Goal: Information Seeking & Learning: Compare options

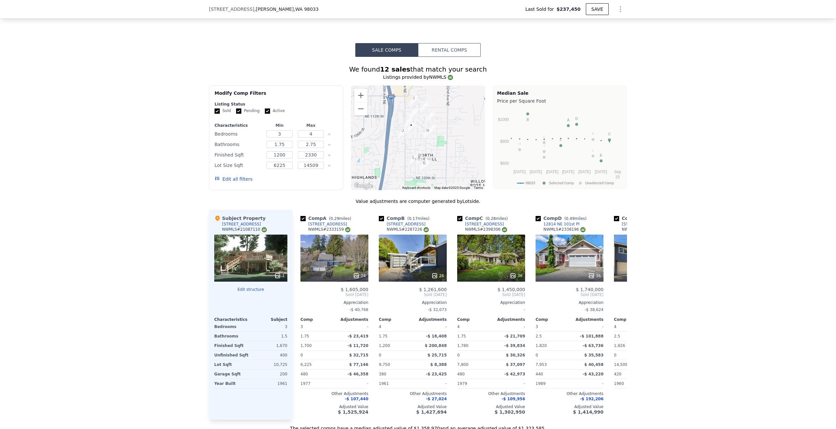
scroll to position [586, 0]
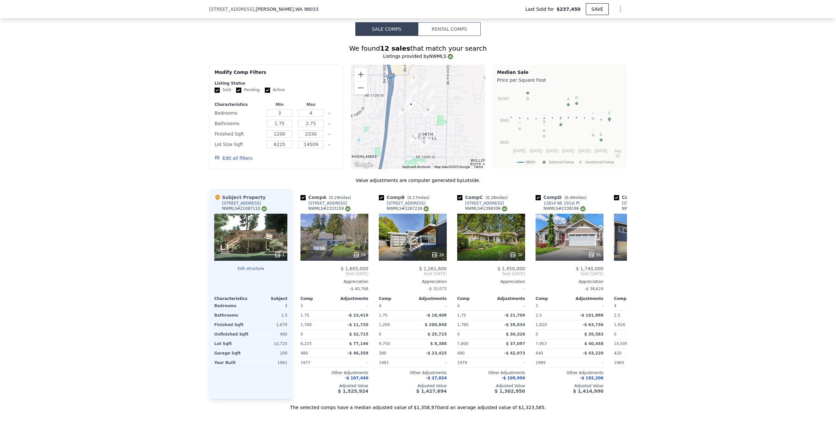
click at [259, 233] on div "1" at bounding box center [250, 237] width 73 height 47
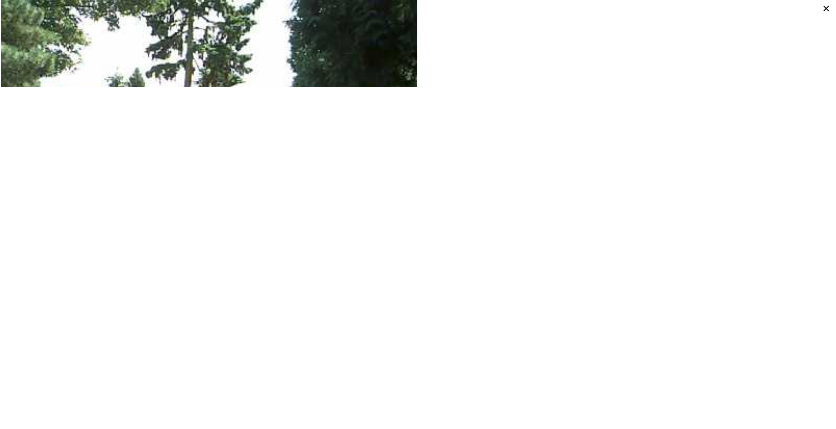
click at [826, 7] on icon at bounding box center [827, 9] width 12 height 12
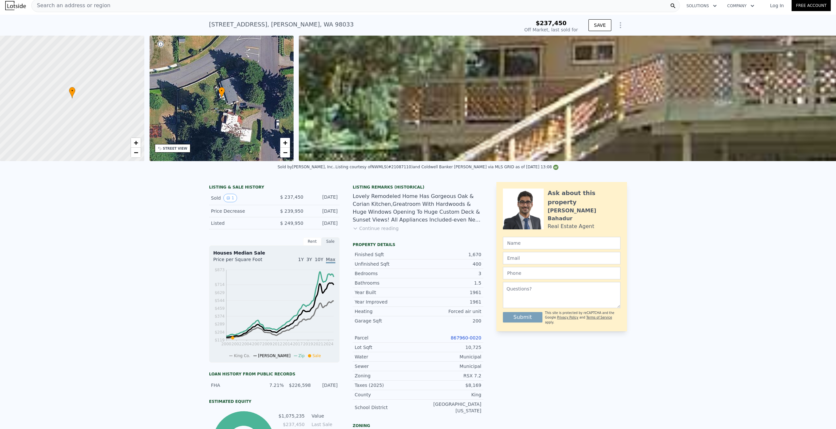
scroll to position [0, 0]
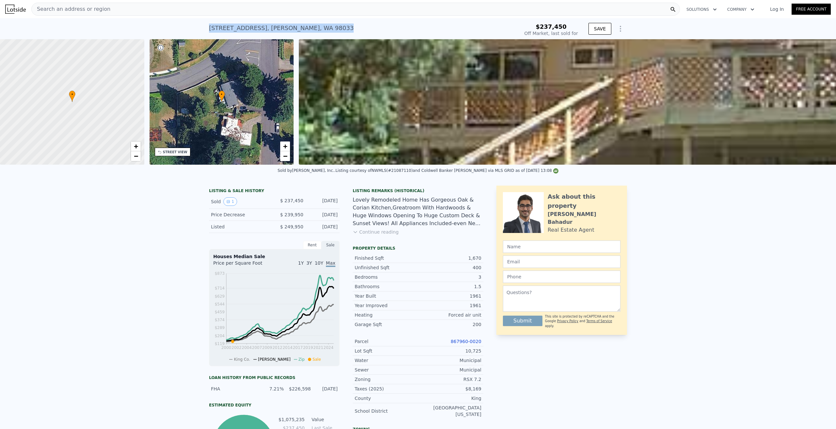
drag, startPoint x: 318, startPoint y: 25, endPoint x: 206, endPoint y: 31, distance: 112.5
click at [206, 31] on div "[STREET_ADDRESS] Sold [DATE] for $237,450 $237,450 Off Market, last sold for SA…" at bounding box center [418, 28] width 836 height 21
copy div "[STREET_ADDRESS]"
type input "$ 1,349,000"
type input "$ 987,782"
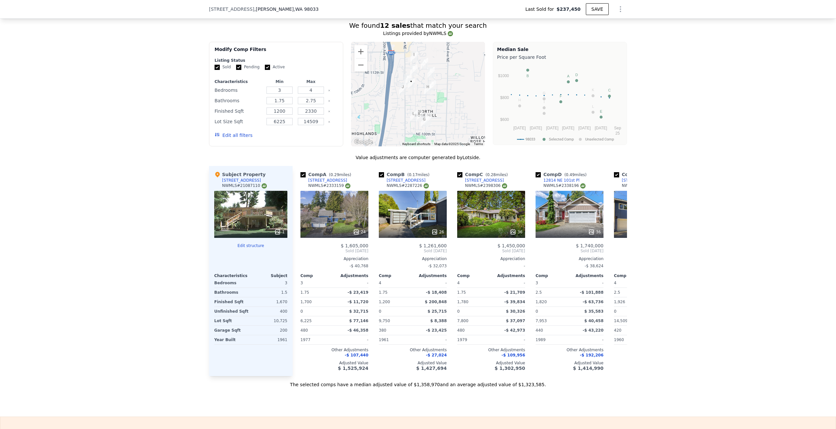
scroll to position [618, 0]
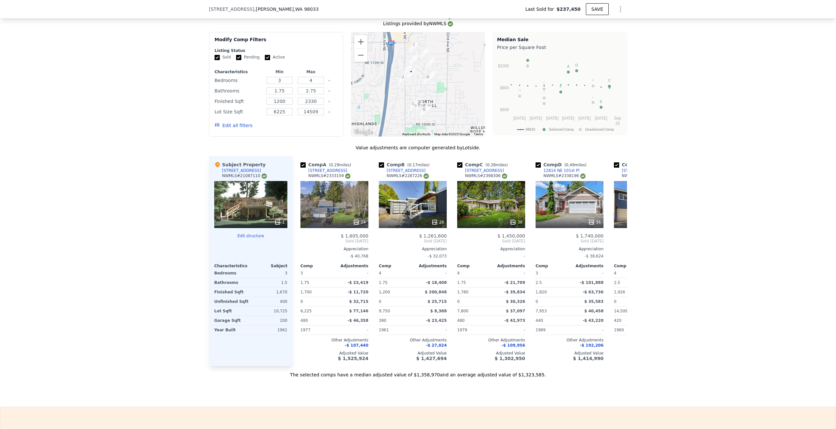
click at [327, 219] on div "24" at bounding box center [335, 222] width 62 height 7
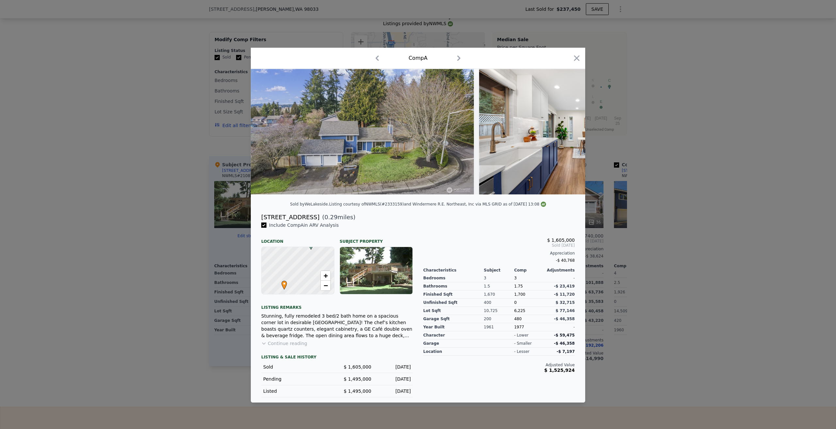
drag, startPoint x: 307, startPoint y: 219, endPoint x: 261, endPoint y: 221, distance: 46.1
click at [261, 221] on div "[STREET_ADDRESS]" at bounding box center [290, 217] width 58 height 9
copy div "[STREET_ADDRESS]"
click at [575, 56] on icon "button" at bounding box center [576, 58] width 9 height 9
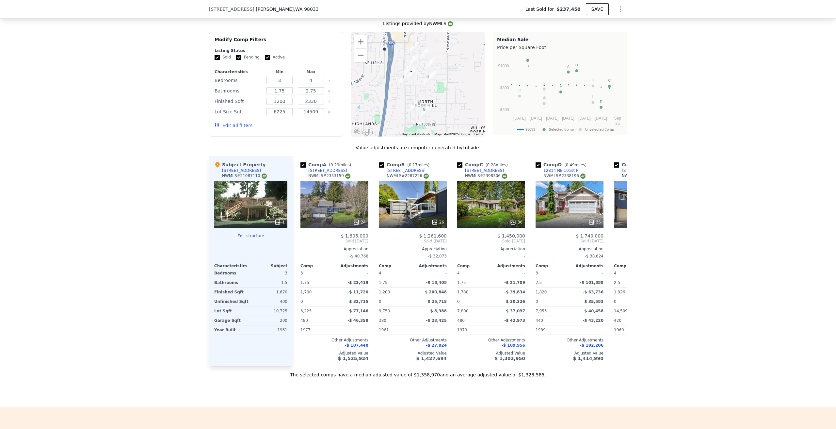
click at [330, 208] on div "24" at bounding box center [335, 204] width 68 height 47
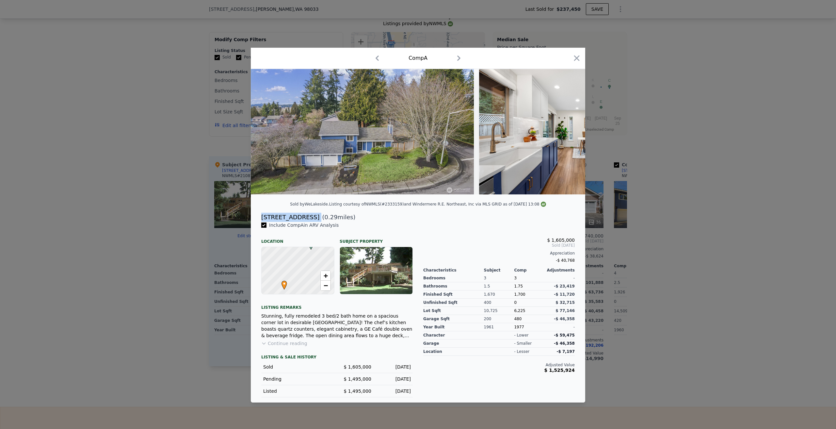
drag, startPoint x: 308, startPoint y: 219, endPoint x: 262, endPoint y: 221, distance: 46.1
click at [262, 221] on div "[STREET_ADDRESS] ( 0.29 miles)" at bounding box center [418, 217] width 324 height 9
copy div "[STREET_ADDRESS]"
click at [568, 129] on icon at bounding box center [569, 131] width 4 height 7
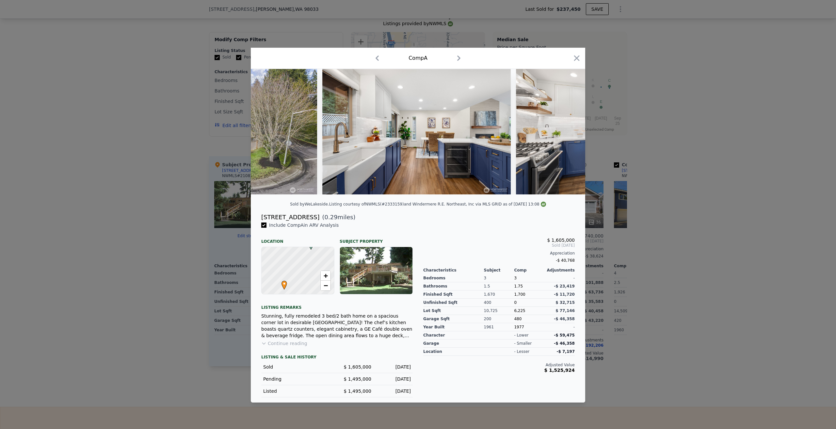
click at [567, 129] on icon at bounding box center [569, 131] width 4 height 7
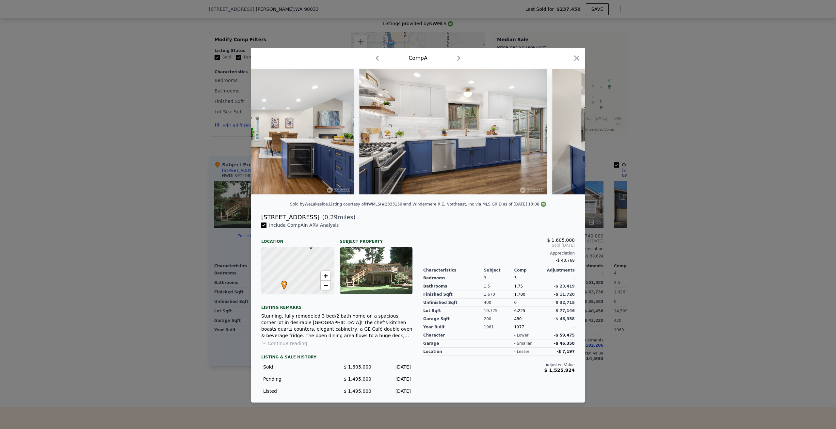
click at [567, 129] on div at bounding box center [418, 131] width 335 height 125
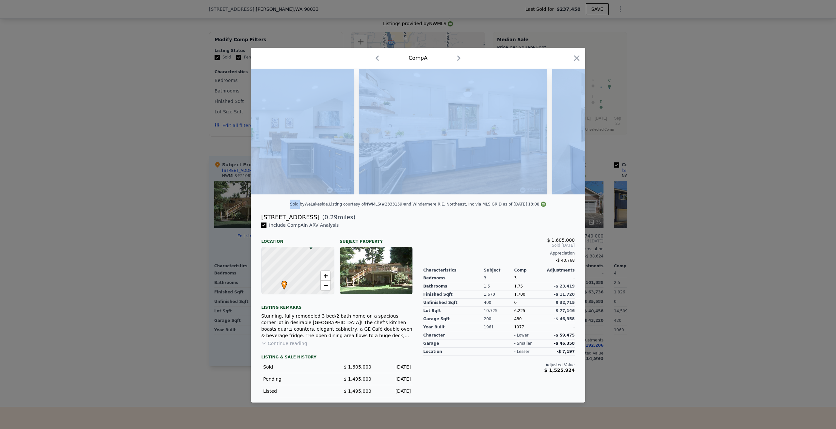
click at [567, 129] on icon at bounding box center [569, 131] width 4 height 7
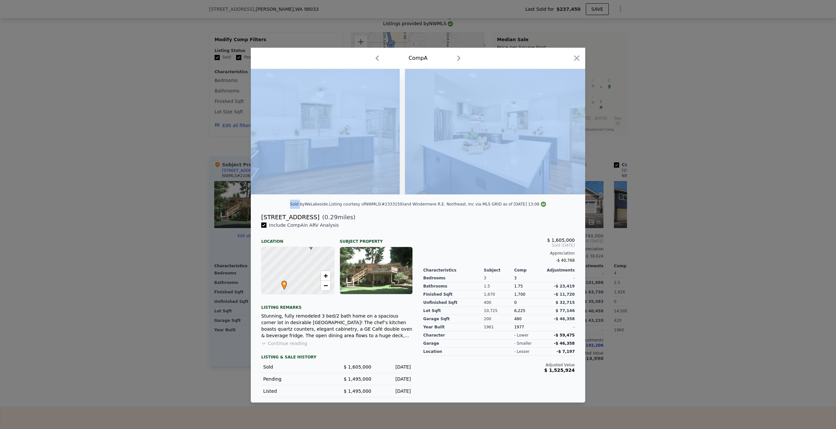
scroll to position [0, 470]
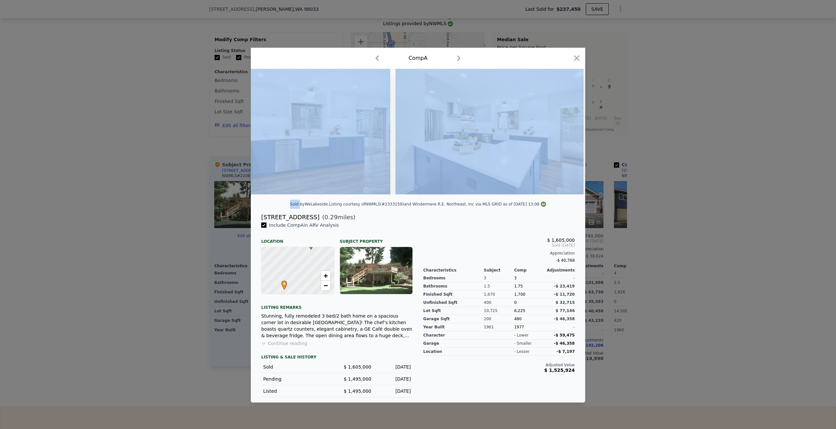
click at [510, 58] on div "Comp A" at bounding box center [418, 58] width 324 height 10
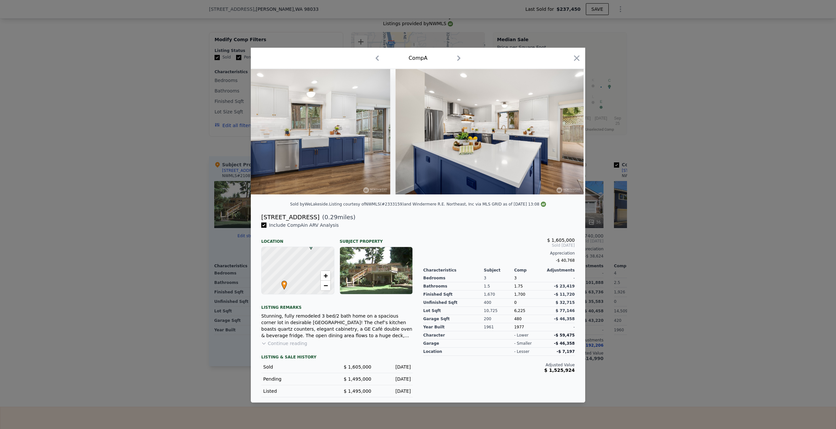
click at [568, 132] on icon at bounding box center [568, 131] width 13 height 13
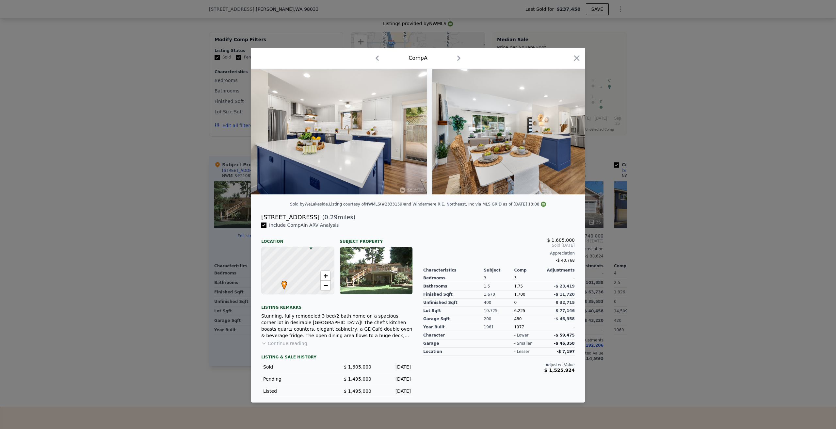
click at [568, 132] on icon at bounding box center [568, 131] width 13 height 13
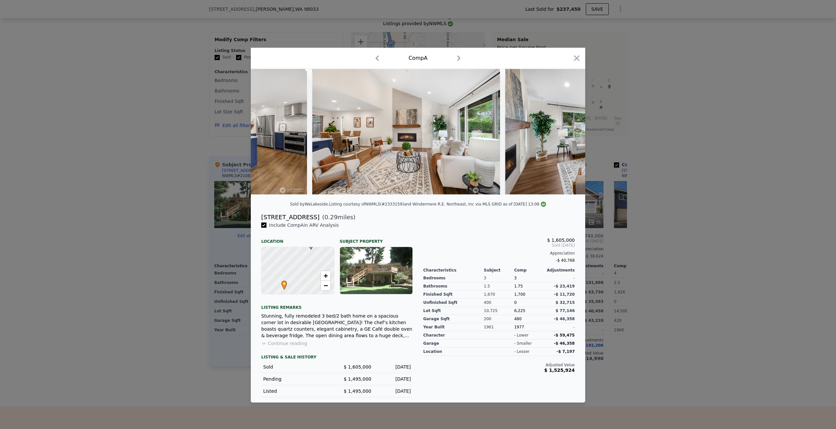
click at [568, 132] on icon at bounding box center [568, 131] width 13 height 13
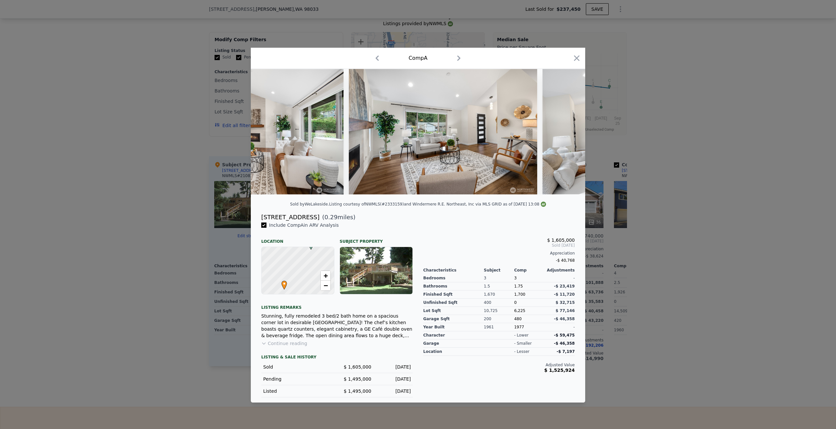
scroll to position [0, 1098]
drag, startPoint x: 260, startPoint y: 218, endPoint x: 308, endPoint y: 223, distance: 48.6
click at [308, 222] on div "[STREET_ADDRESS] ( 0.29 miles)" at bounding box center [418, 217] width 324 height 9
copy div "[STREET_ADDRESS]"
click at [578, 53] on div "Comp A" at bounding box center [418, 58] width 324 height 10
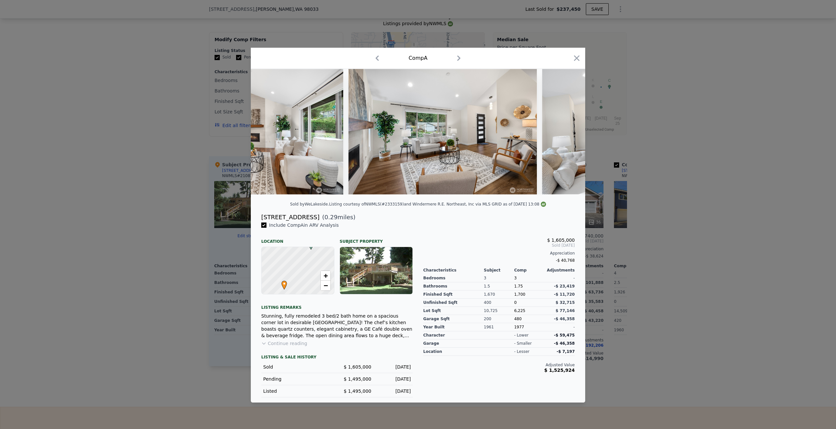
click at [573, 57] on icon "button" at bounding box center [576, 58] width 9 height 9
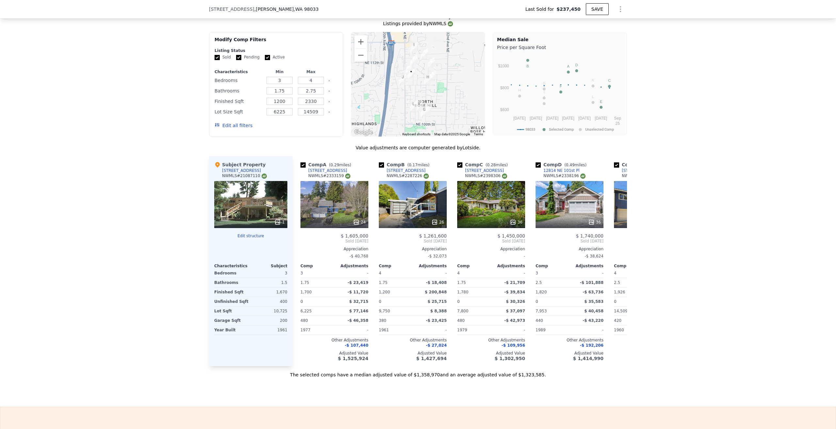
click at [248, 233] on button "Edit structure" at bounding box center [250, 235] width 73 height 5
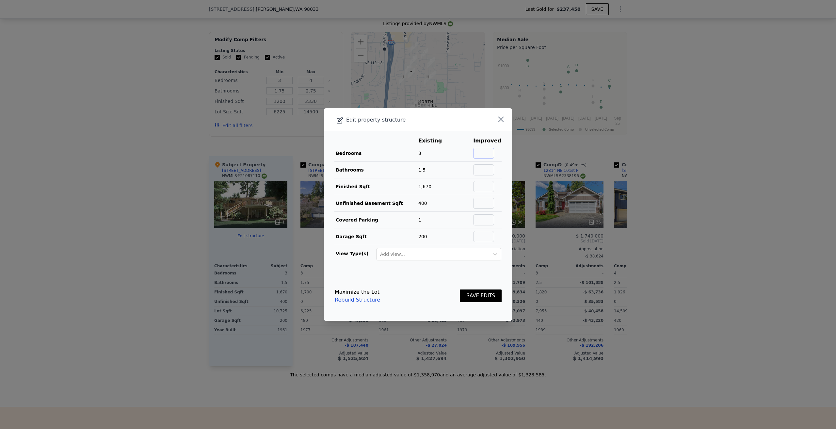
click at [487, 155] on input "text" at bounding box center [483, 153] width 21 height 11
type input "3"
click at [487, 166] on input "text" at bounding box center [483, 169] width 21 height 11
type input "1.5"
click at [481, 186] on input "text" at bounding box center [483, 186] width 21 height 11
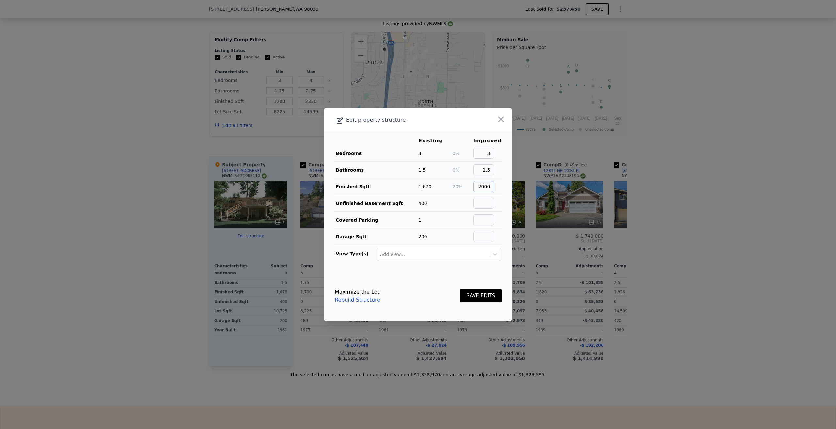
type input "2000"
click at [484, 218] on input "text" at bounding box center [483, 219] width 21 height 11
click at [487, 204] on input "text" at bounding box center [483, 203] width 21 height 11
type input "0"
click at [487, 218] on input "text" at bounding box center [483, 219] width 21 height 11
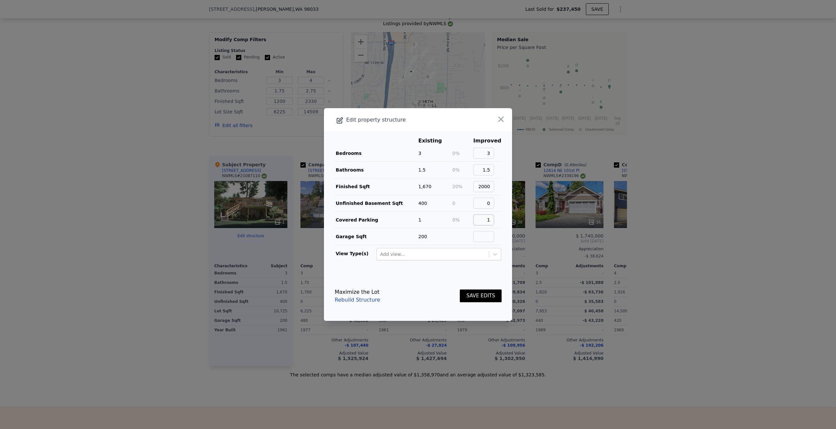
type input "1"
drag, startPoint x: 484, startPoint y: 238, endPoint x: 471, endPoint y: 238, distance: 13.1
click at [484, 238] on input "text" at bounding box center [483, 236] width 21 height 11
type input "200"
click at [447, 272] on footer "Maximize the Lot Rebuild Structure SAVE EDITS" at bounding box center [418, 296] width 188 height 50
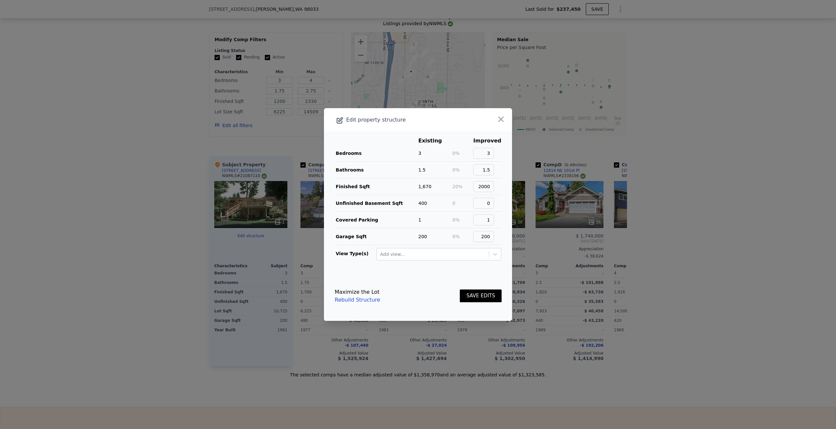
click at [470, 298] on button "SAVE EDITS" at bounding box center [481, 295] width 42 height 13
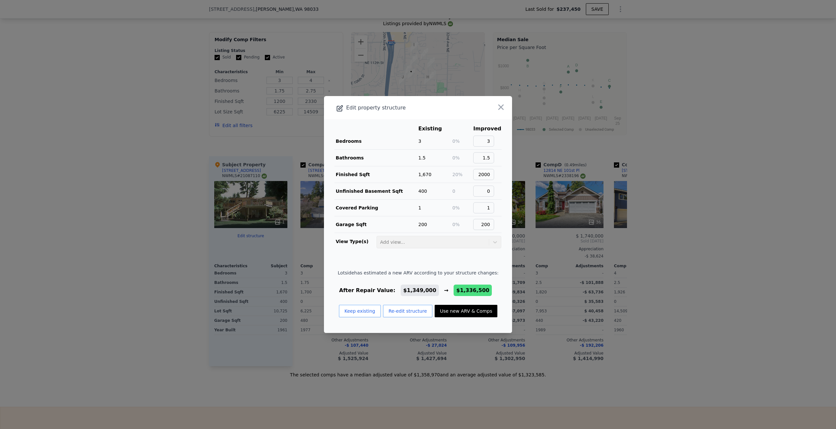
click at [347, 262] on footer "Lotside has estimated a new ARV according to your structure changes: After Repa…" at bounding box center [418, 296] width 188 height 74
click at [497, 107] on icon "button" at bounding box center [501, 107] width 9 height 9
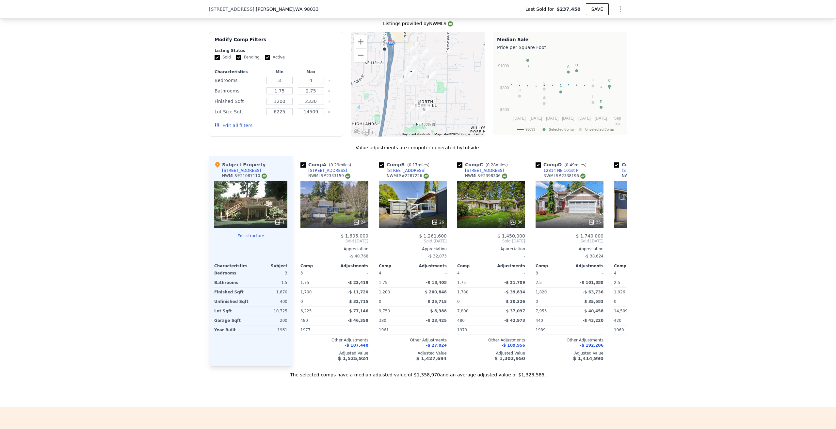
click at [108, 191] on div "We found 12 sales that match your search Listings provided by NWMLS Filters Map…" at bounding box center [418, 190] width 836 height 375
click at [247, 234] on button "Edit structure" at bounding box center [250, 235] width 73 height 5
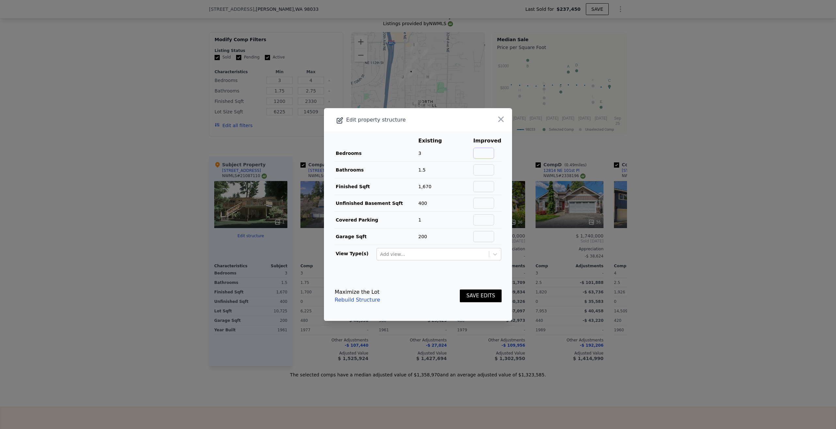
click at [483, 152] on input "text" at bounding box center [483, 153] width 21 height 11
type input "4"
click at [482, 167] on input "text" at bounding box center [483, 169] width 21 height 11
click at [497, 180] on main "Existing Improved Bedrooms 3 33% 4 Bathrooms 1.5 33% 2 Finished Sqft 1,670 Unfi…" at bounding box center [418, 201] width 188 height 140
click at [489, 172] on input "2" at bounding box center [483, 169] width 21 height 11
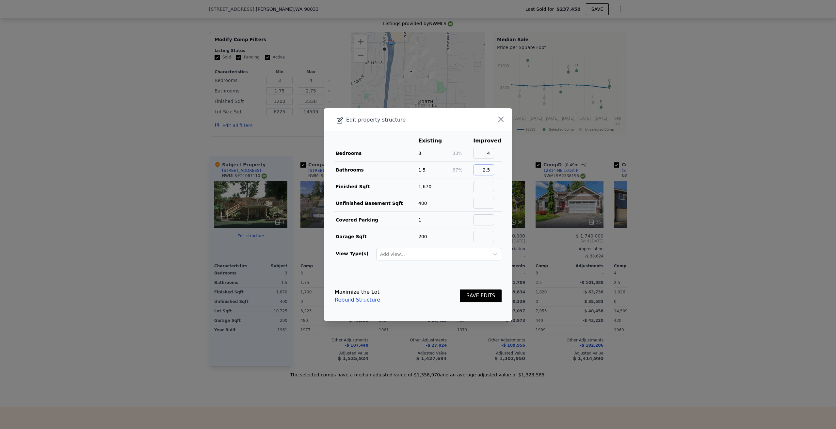
type input "2.5"
click at [499, 171] on main "Existing Improved Bedrooms 3 33% 4 Bathrooms 1.5 67% 2.5 Finished Sqft 1,670 Un…" at bounding box center [418, 201] width 188 height 140
click at [481, 185] on input "text" at bounding box center [483, 186] width 21 height 11
type input "2010"
click at [481, 202] on input "text" at bounding box center [483, 203] width 21 height 11
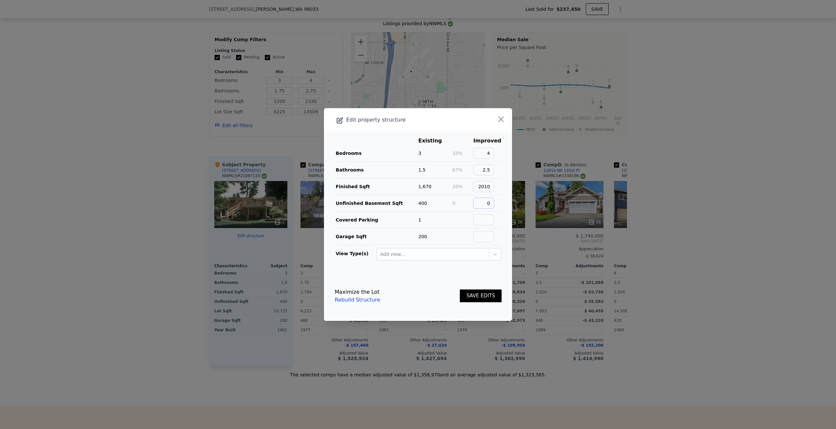
type input "0"
click at [502, 209] on main "Existing Improved Bedrooms 3 33% 4 Bathrooms 1.5 67% 2.5 Finished Sqft 1,670 20…" at bounding box center [418, 201] width 188 height 140
click at [478, 220] on input "text" at bounding box center [483, 219] width 21 height 11
type input "1"
click at [466, 238] on td at bounding box center [462, 236] width 21 height 17
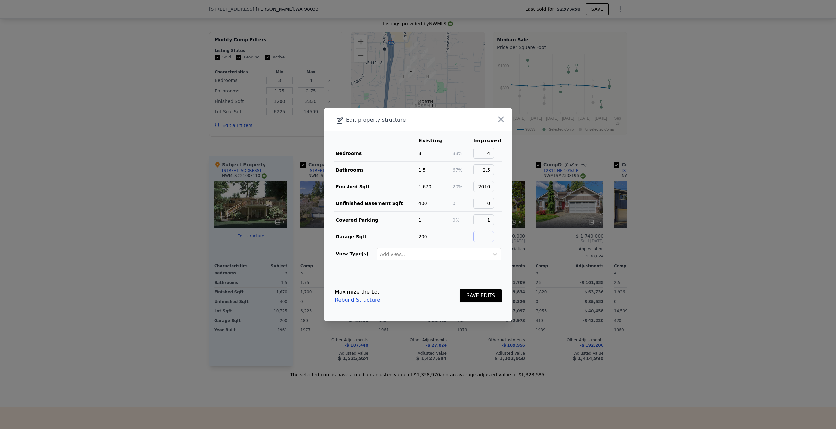
click at [481, 236] on input "text" at bounding box center [483, 236] width 21 height 11
type input "200"
click at [449, 273] on footer "Maximize the Lot Rebuild Structure SAVE EDITS" at bounding box center [418, 296] width 188 height 50
click at [481, 295] on button "SAVE EDITS" at bounding box center [481, 295] width 42 height 13
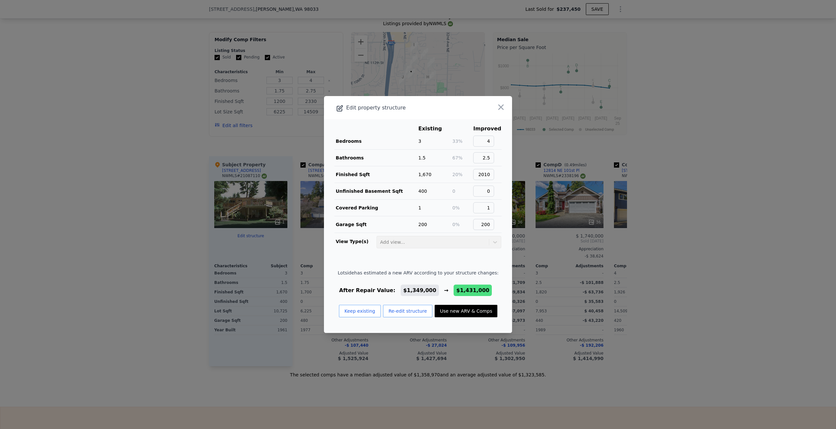
click at [497, 107] on icon "button" at bounding box center [501, 107] width 9 height 9
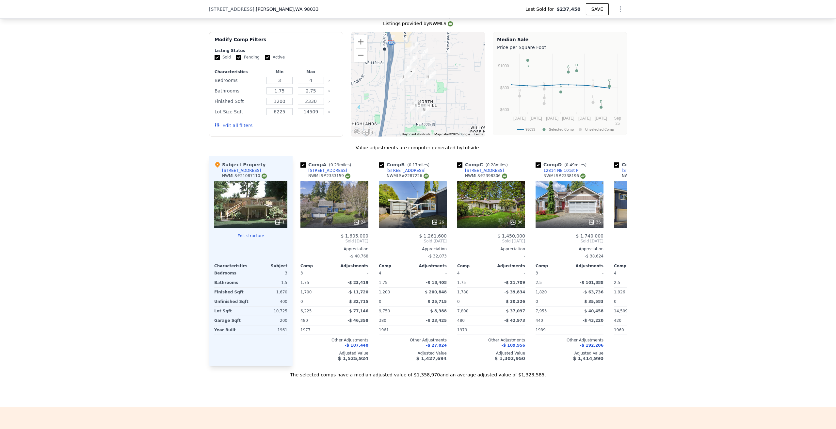
click at [619, 240] on icon at bounding box center [619, 241] width 13 height 13
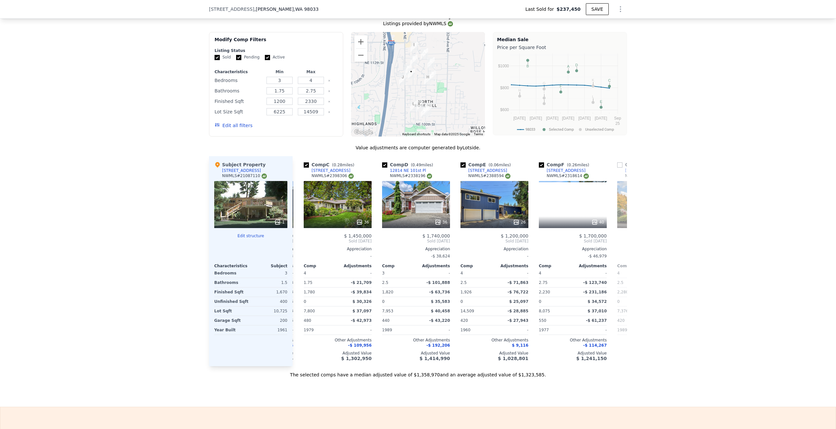
scroll to position [0, 157]
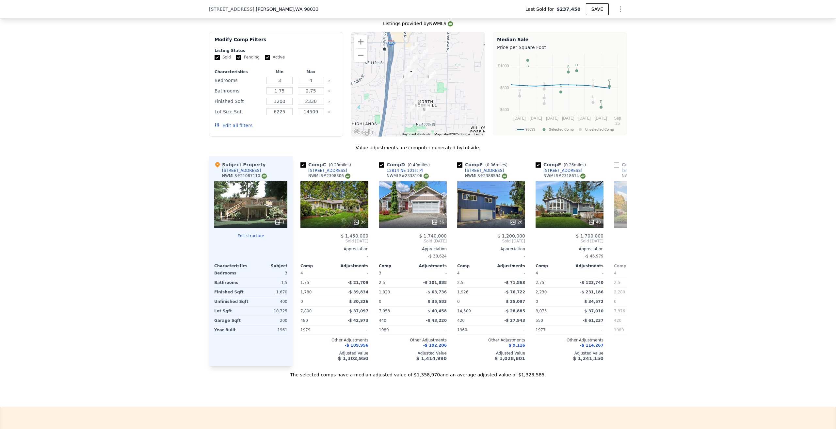
click at [619, 240] on icon at bounding box center [619, 241] width 13 height 13
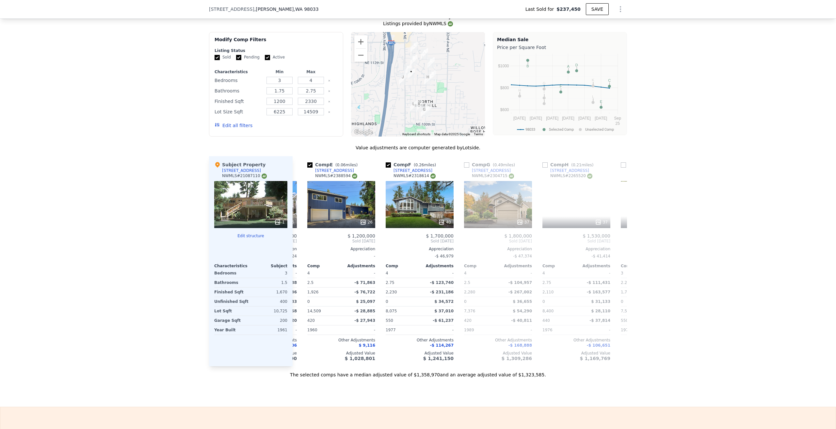
scroll to position [0, 314]
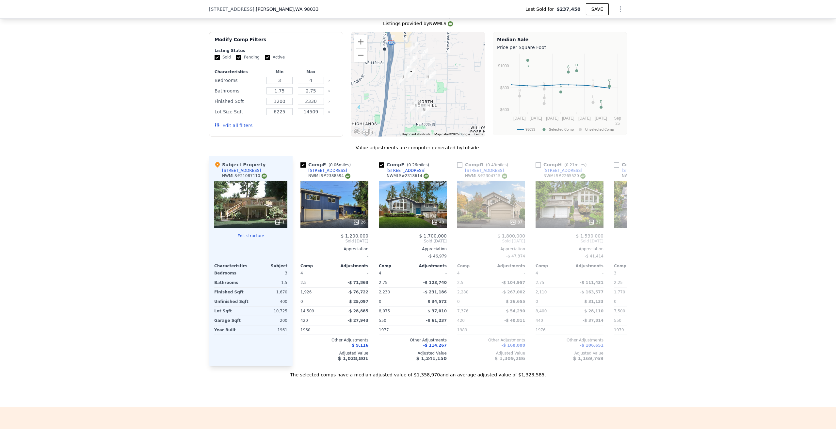
click at [619, 240] on icon at bounding box center [619, 241] width 13 height 13
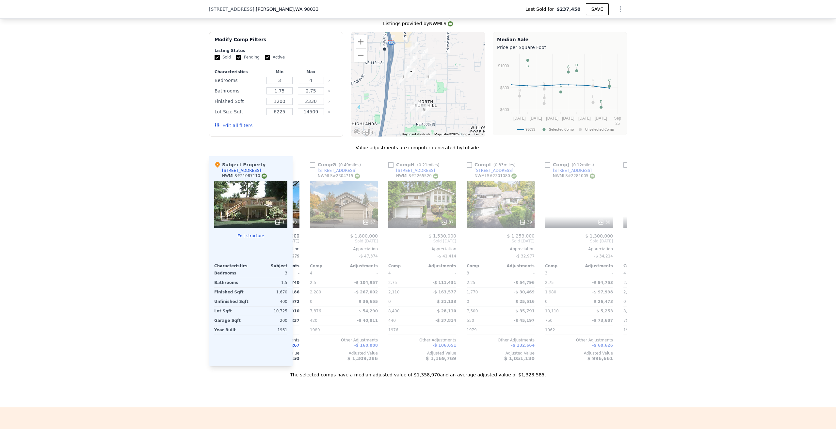
scroll to position [0, 470]
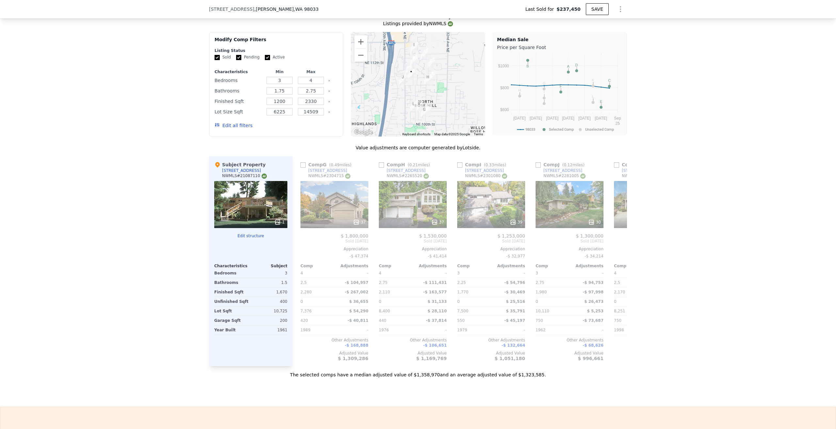
click at [299, 239] on icon at bounding box center [301, 241] width 4 height 7
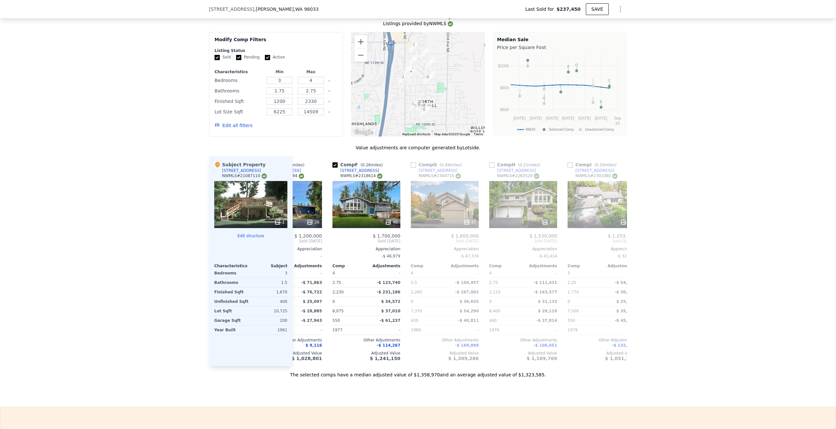
scroll to position [0, 314]
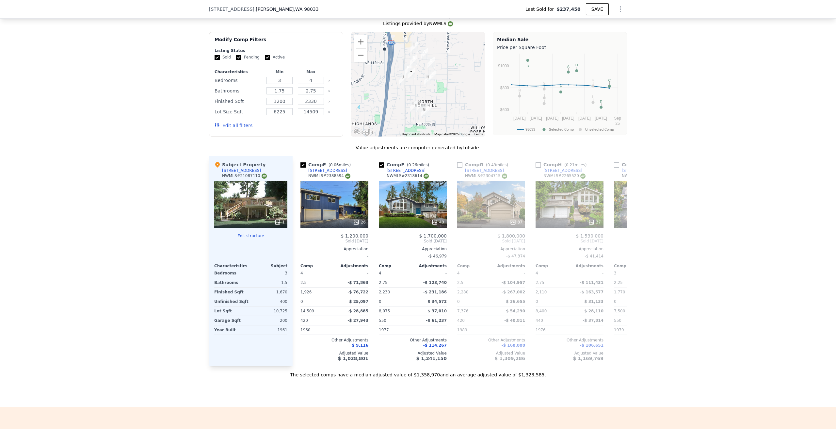
click at [406, 208] on div "40" at bounding box center [413, 204] width 68 height 47
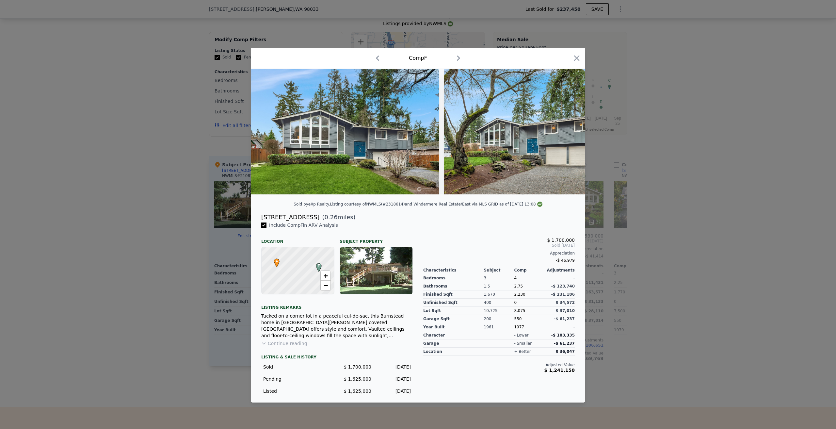
click at [567, 131] on icon at bounding box center [568, 131] width 13 height 13
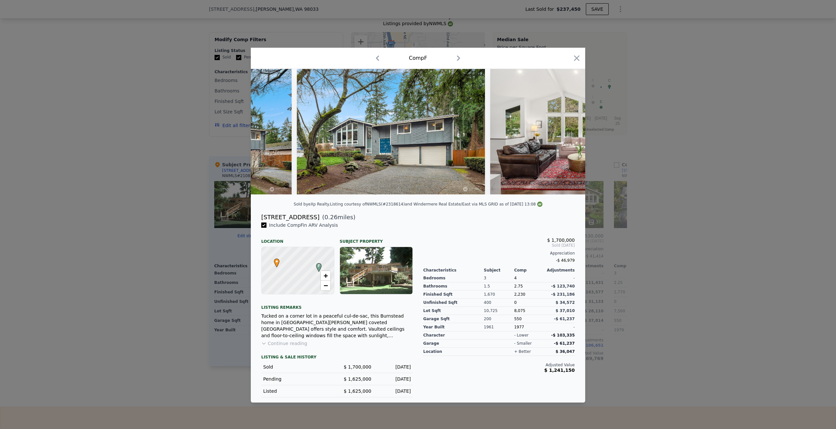
scroll to position [0, 157]
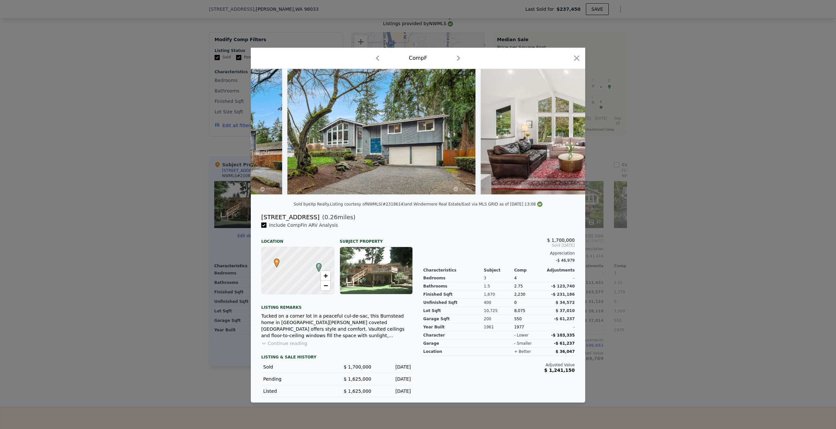
click at [567, 131] on icon at bounding box center [568, 131] width 13 height 13
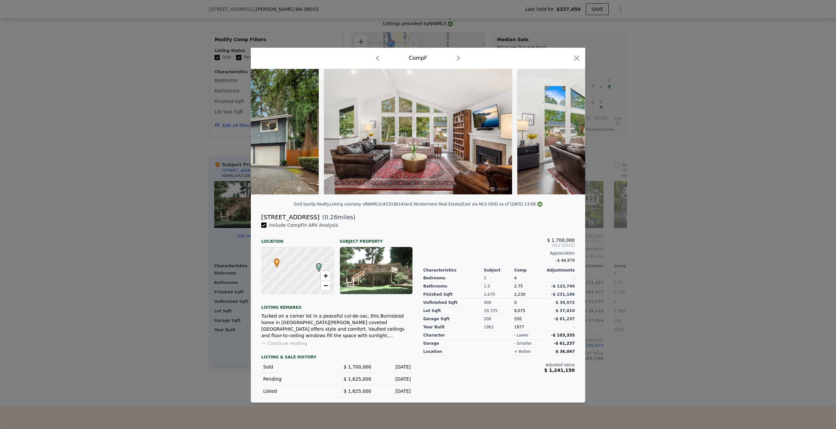
click at [567, 131] on icon at bounding box center [568, 131] width 13 height 13
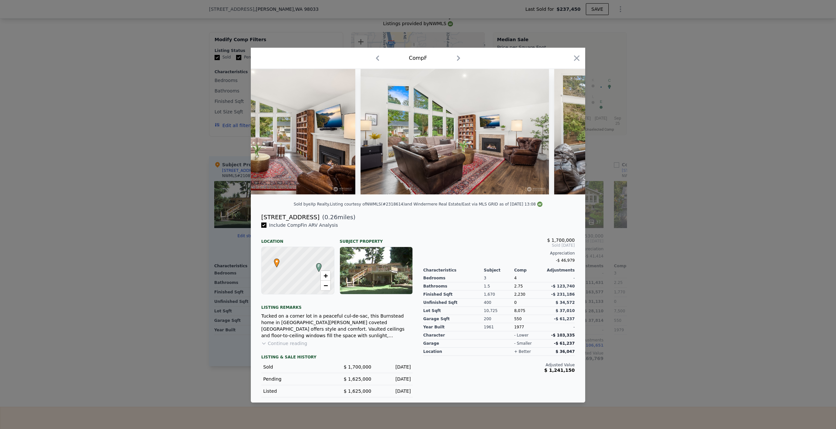
click at [567, 131] on icon at bounding box center [568, 131] width 13 height 13
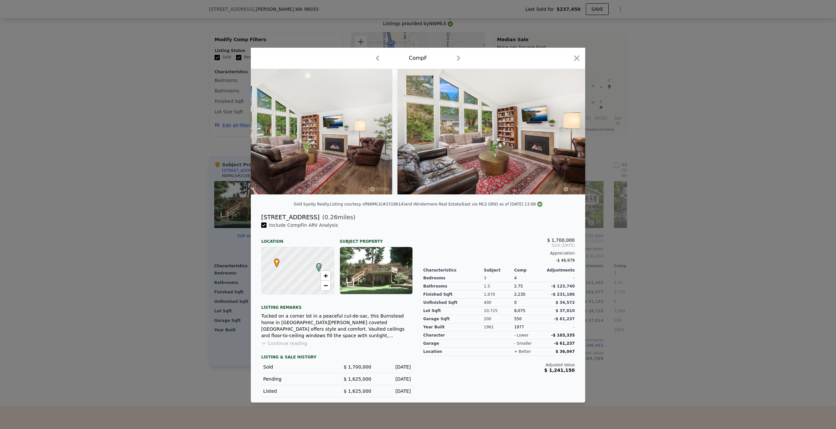
click at [567, 131] on icon at bounding box center [568, 131] width 13 height 13
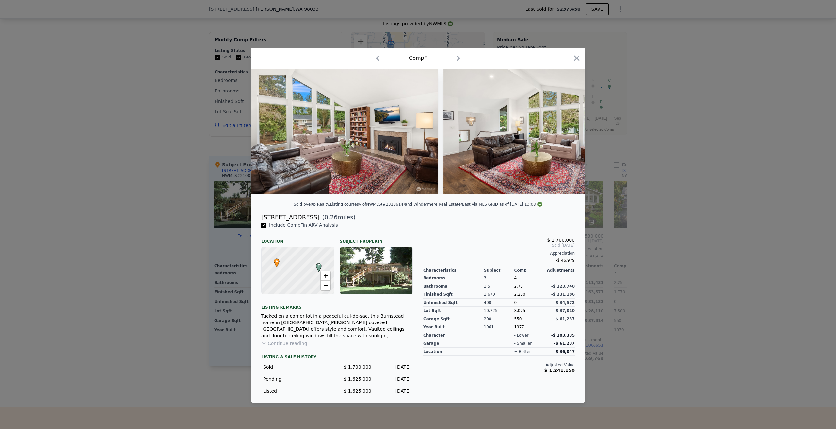
scroll to position [0, 784]
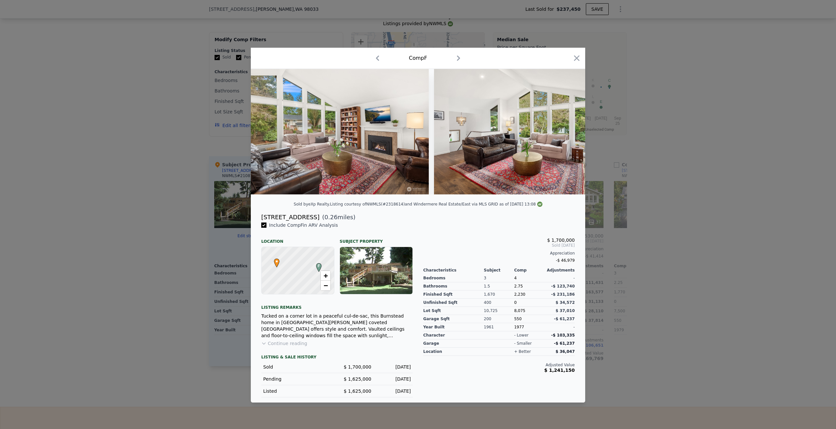
click at [567, 131] on div at bounding box center [418, 131] width 335 height 125
click at [567, 131] on icon at bounding box center [568, 131] width 13 height 13
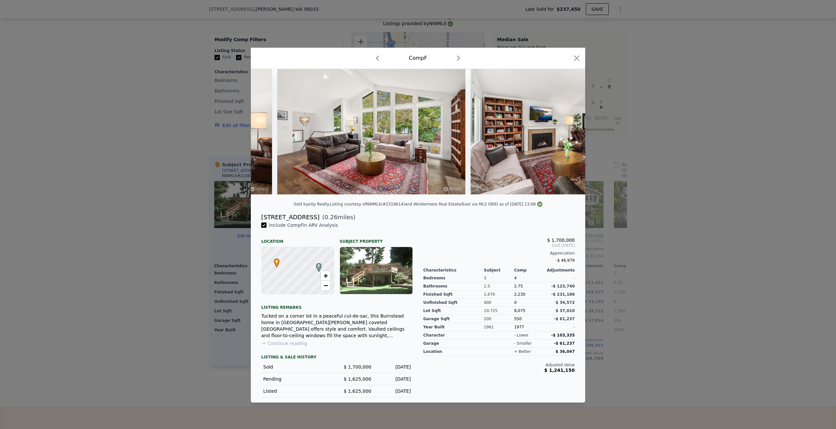
click at [567, 131] on div at bounding box center [418, 131] width 335 height 125
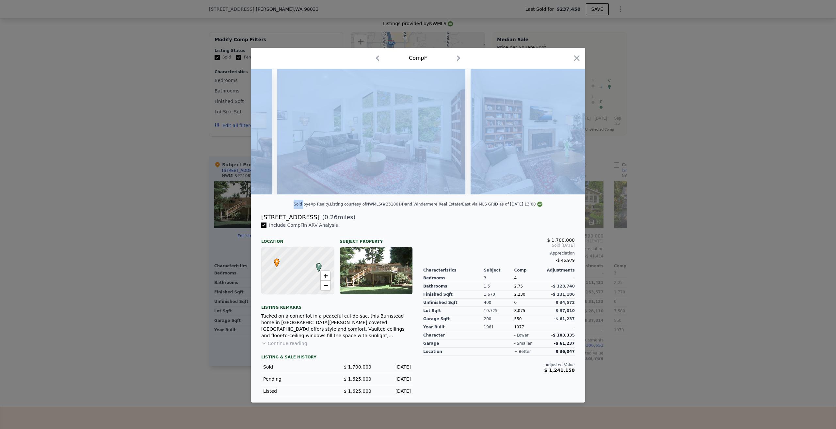
click at [567, 131] on icon at bounding box center [568, 131] width 13 height 13
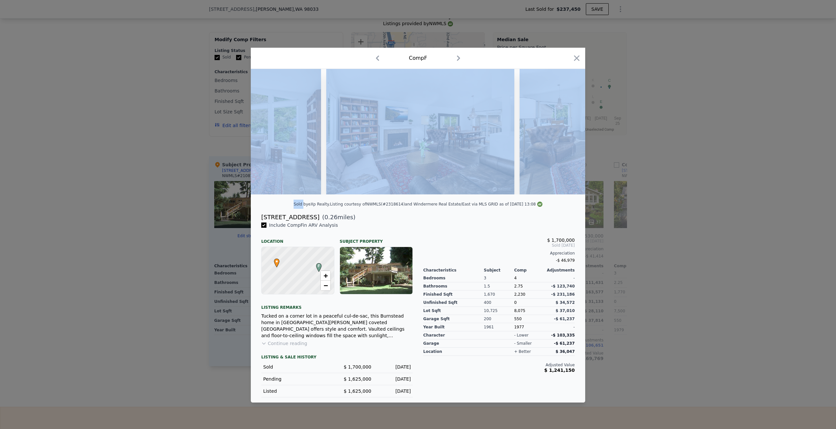
scroll to position [0, 1098]
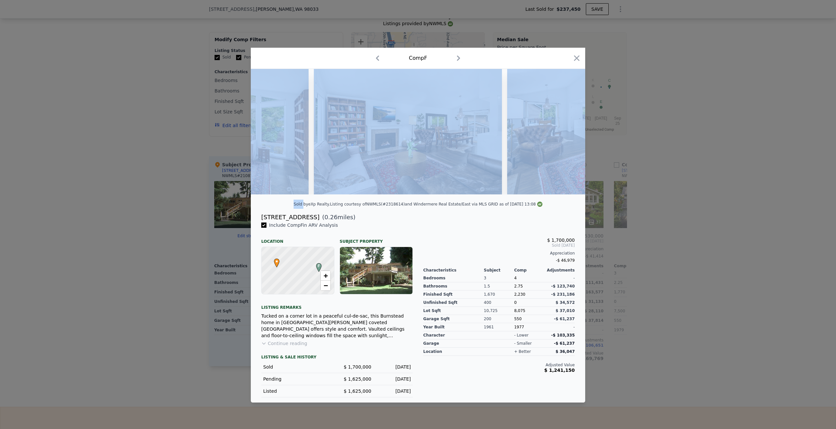
click at [484, 54] on div "Comp F" at bounding box center [418, 58] width 324 height 10
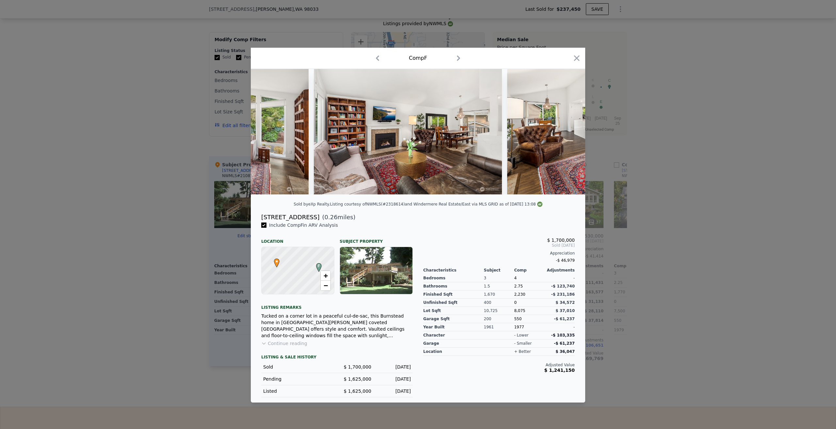
click at [566, 131] on icon at bounding box center [568, 131] width 13 height 13
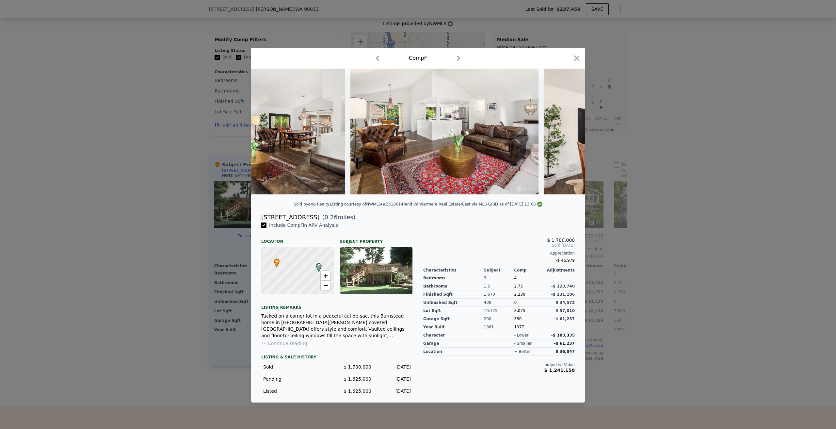
click at [566, 131] on icon at bounding box center [568, 131] width 13 height 13
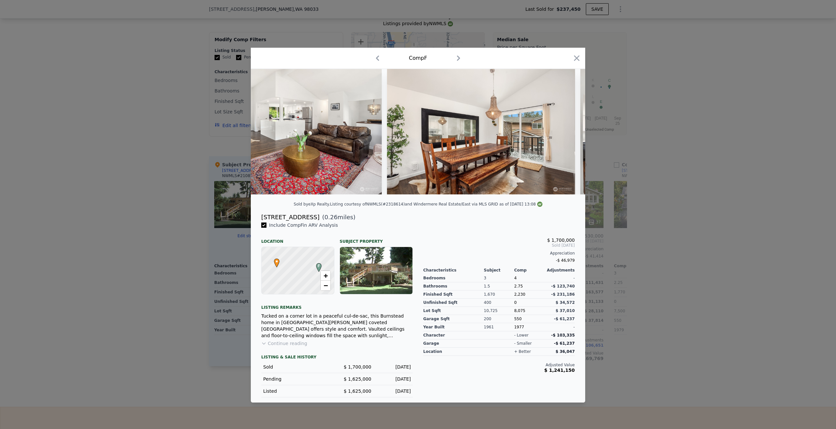
click at [566, 131] on icon at bounding box center [568, 131] width 13 height 13
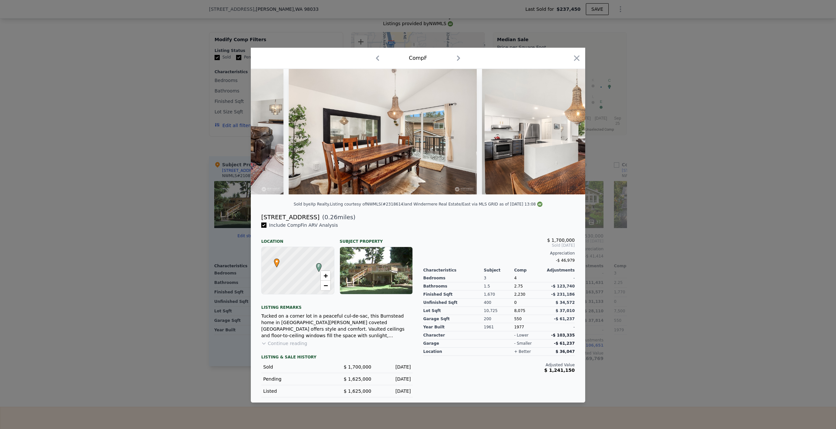
scroll to position [0, 1568]
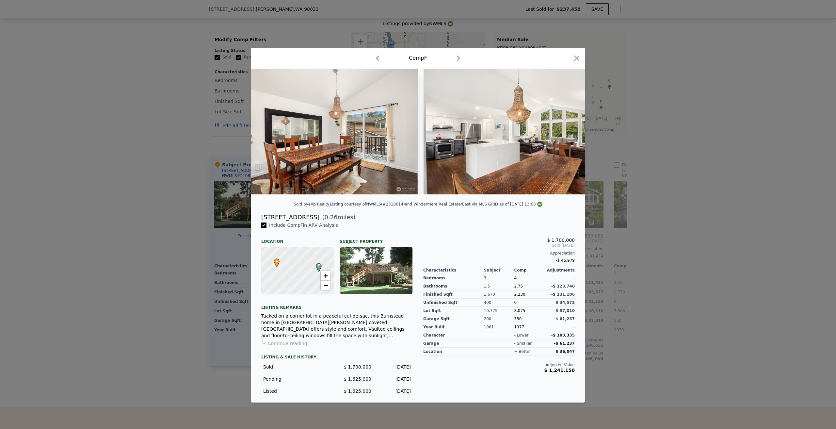
click at [567, 131] on icon at bounding box center [568, 131] width 13 height 13
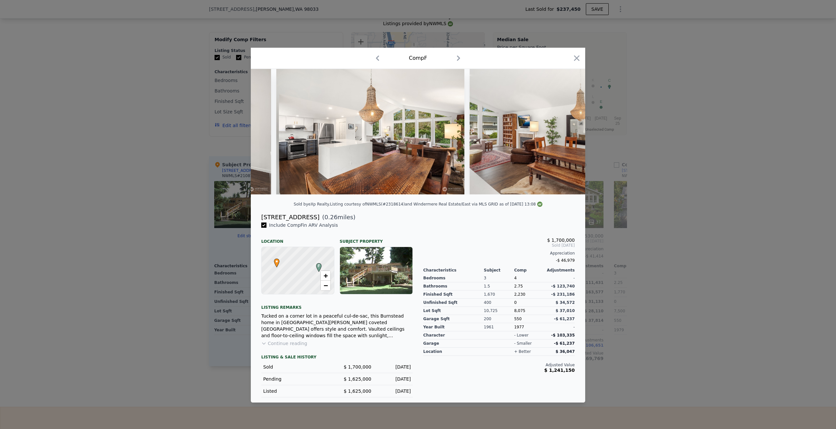
scroll to position [0, 1725]
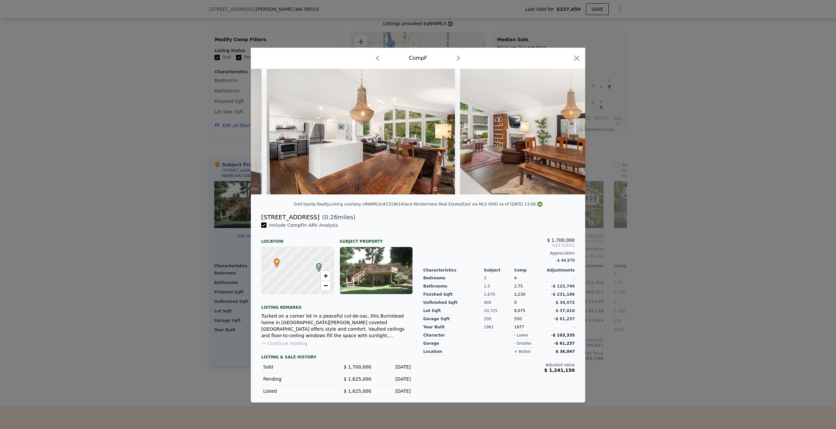
click at [567, 131] on icon at bounding box center [568, 131] width 13 height 13
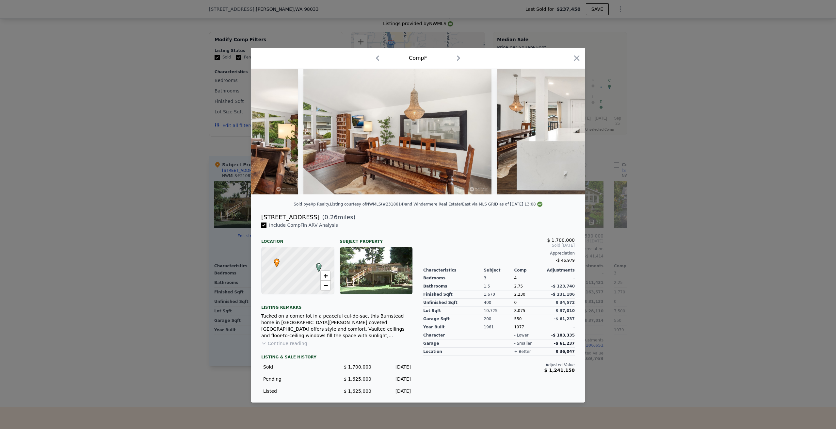
click at [567, 131] on icon at bounding box center [568, 131] width 13 height 13
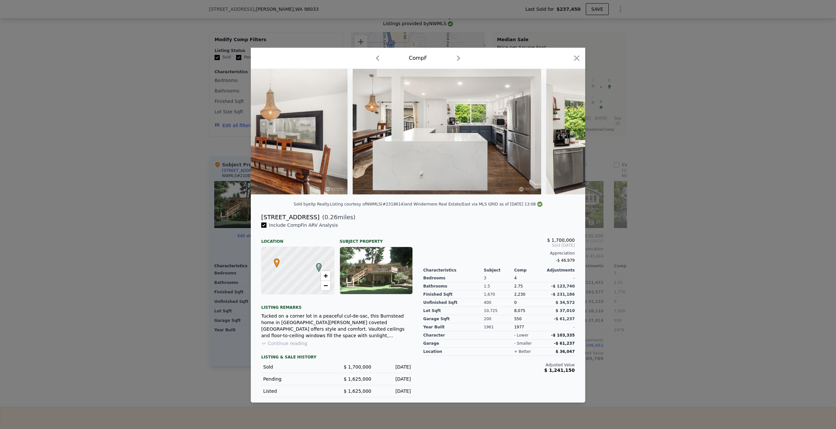
scroll to position [0, 2039]
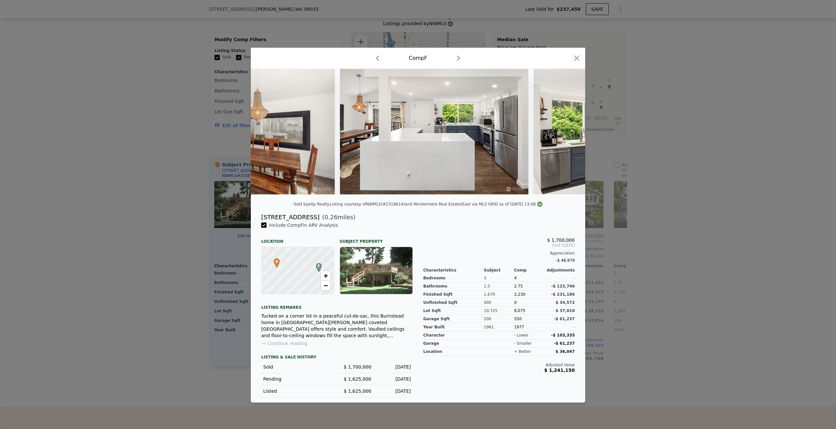
click at [567, 131] on icon at bounding box center [568, 131] width 13 height 13
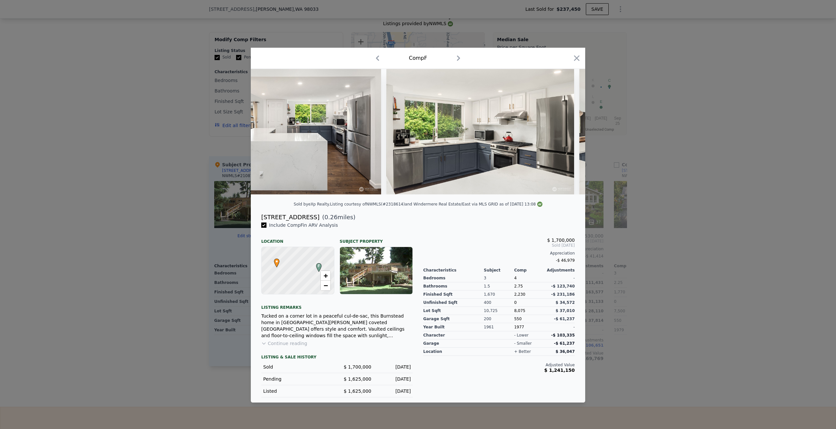
scroll to position [0, 2196]
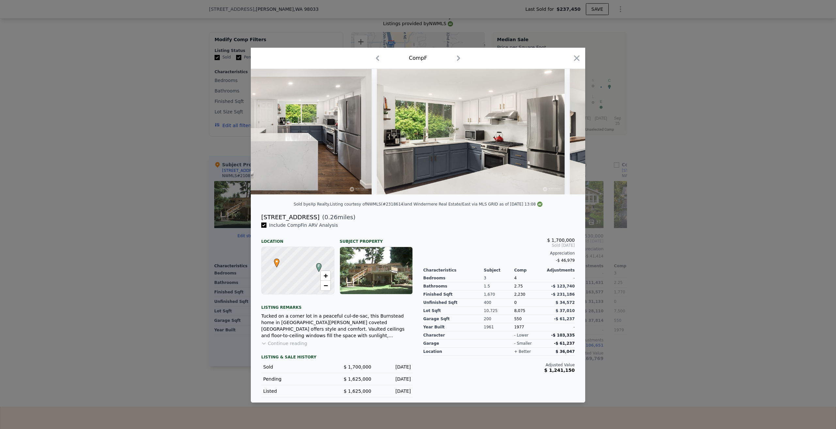
click at [567, 131] on icon at bounding box center [568, 131] width 13 height 13
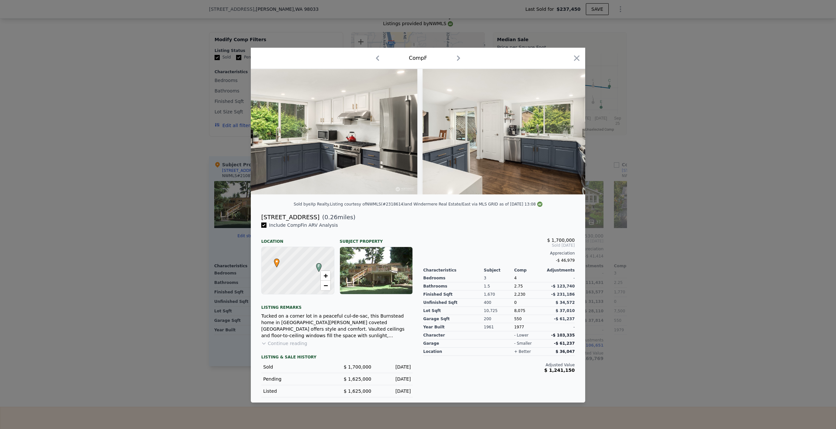
scroll to position [0, 2352]
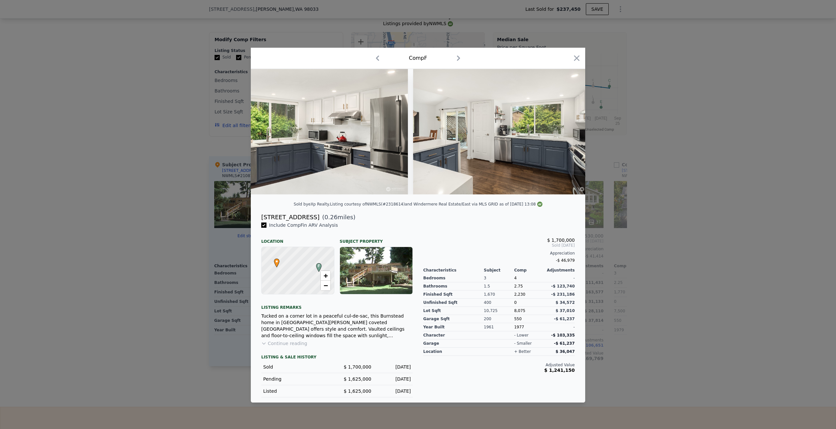
click at [567, 131] on icon at bounding box center [568, 131] width 13 height 13
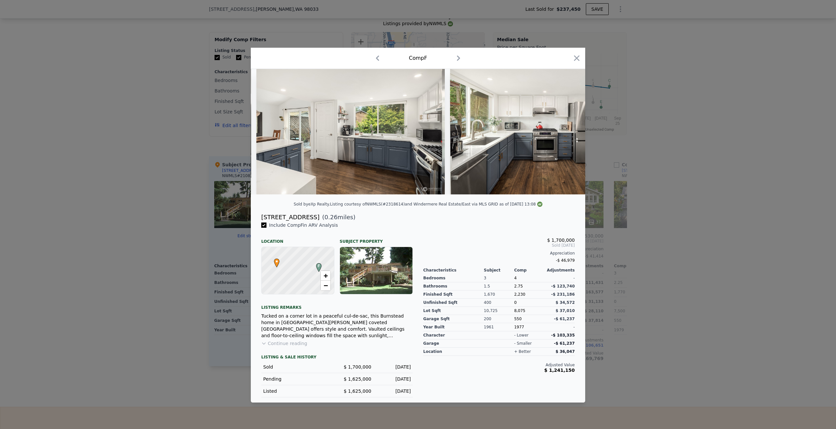
click at [567, 131] on icon at bounding box center [568, 131] width 13 height 13
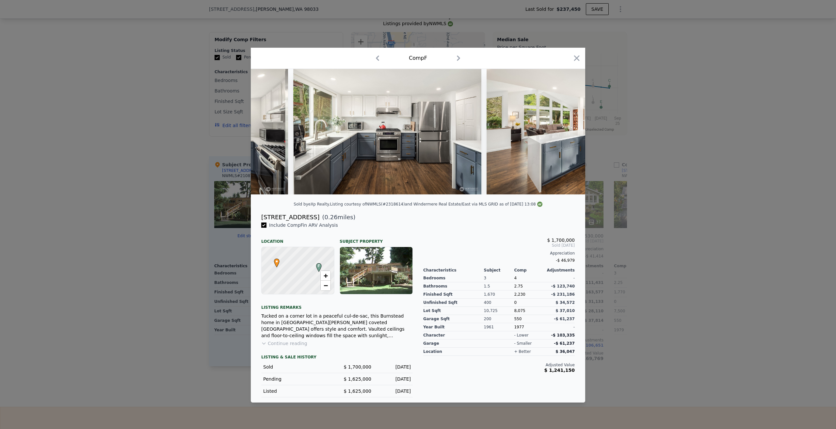
click at [567, 131] on icon at bounding box center [568, 131] width 13 height 13
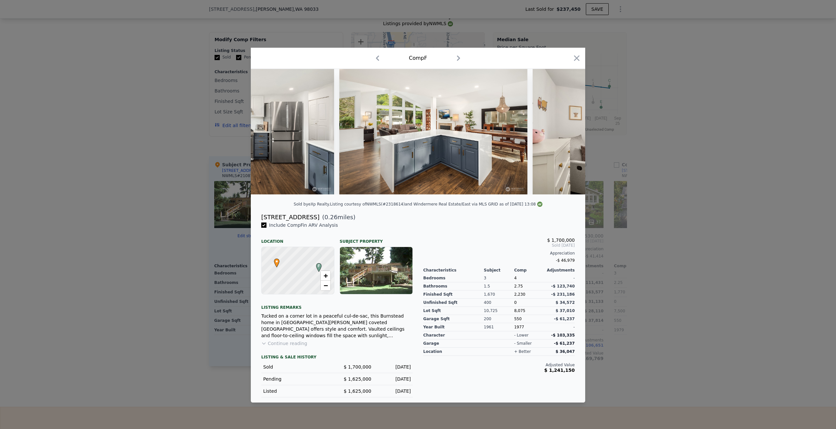
scroll to position [0, 2823]
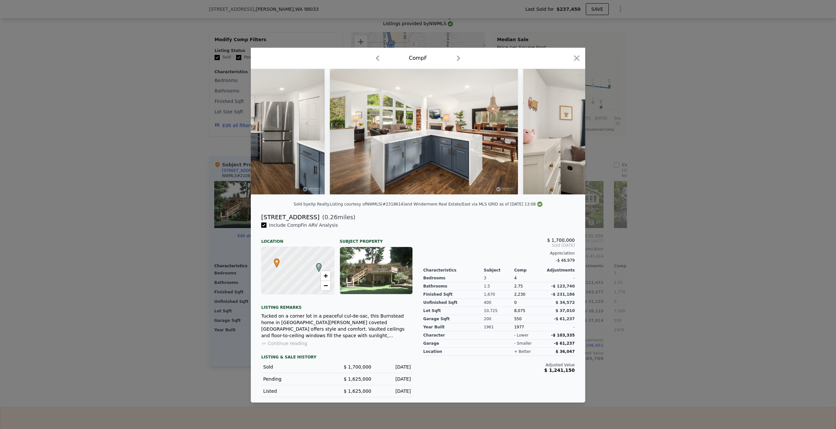
click at [567, 131] on icon at bounding box center [568, 131] width 13 height 13
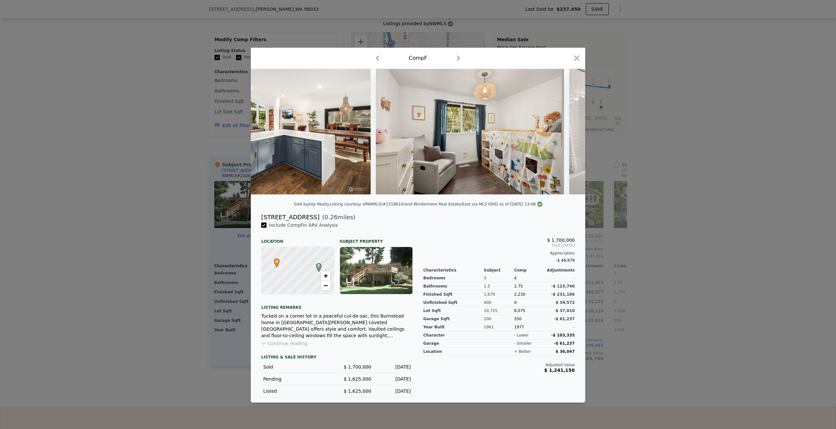
scroll to position [0, 2980]
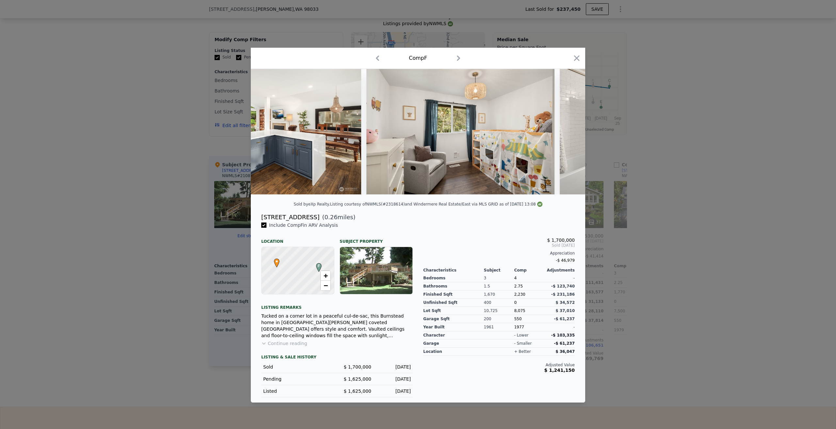
click at [567, 131] on icon at bounding box center [568, 131] width 13 height 13
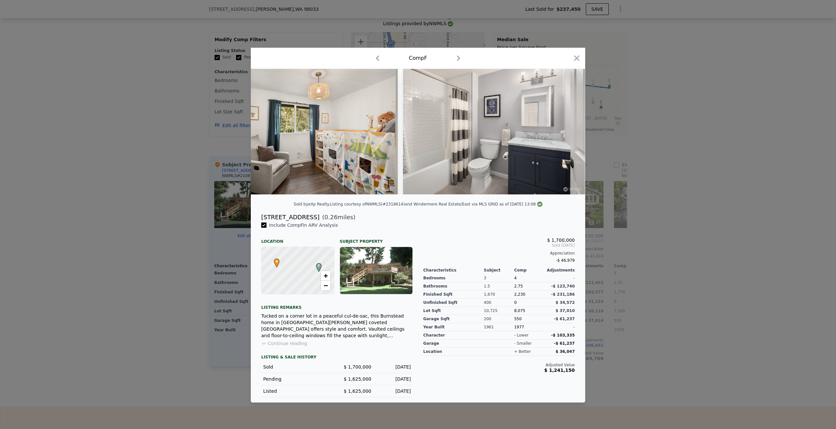
click at [567, 131] on icon at bounding box center [568, 131] width 13 height 13
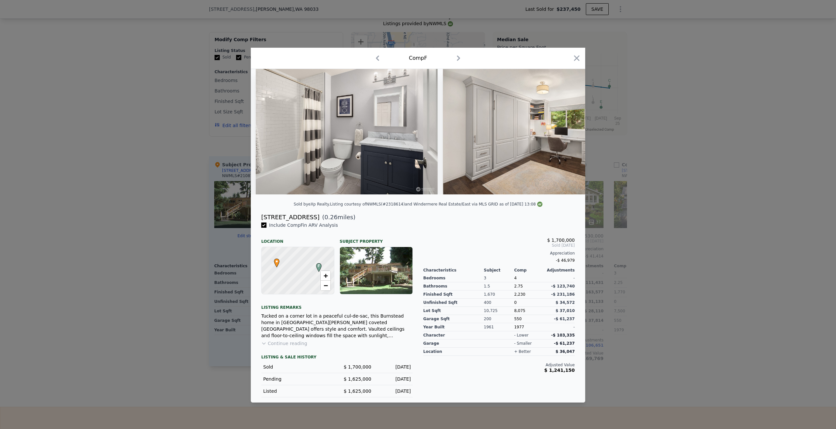
scroll to position [0, 3293]
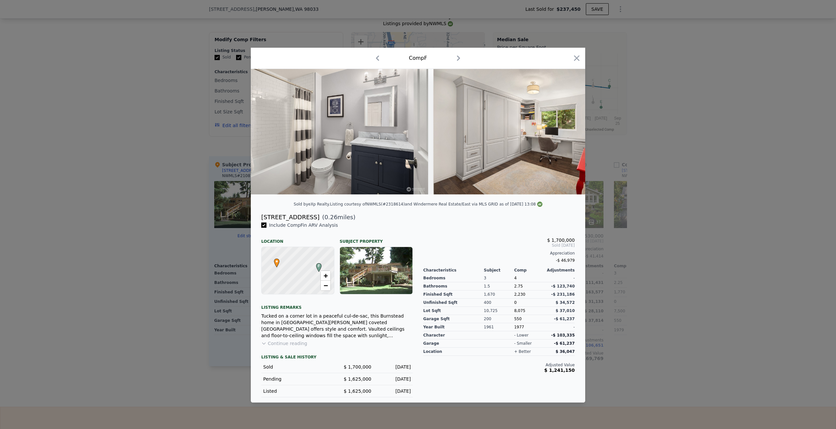
click at [578, 56] on icon "button" at bounding box center [577, 59] width 6 height 6
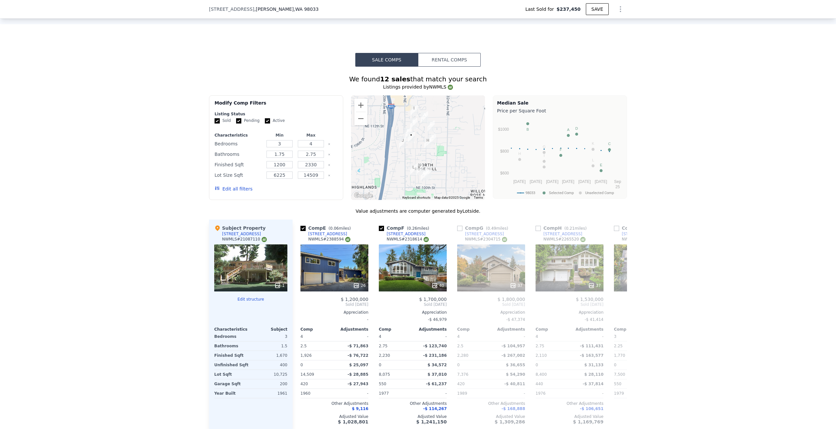
scroll to position [555, 0]
click at [617, 303] on icon at bounding box center [619, 304] width 13 height 13
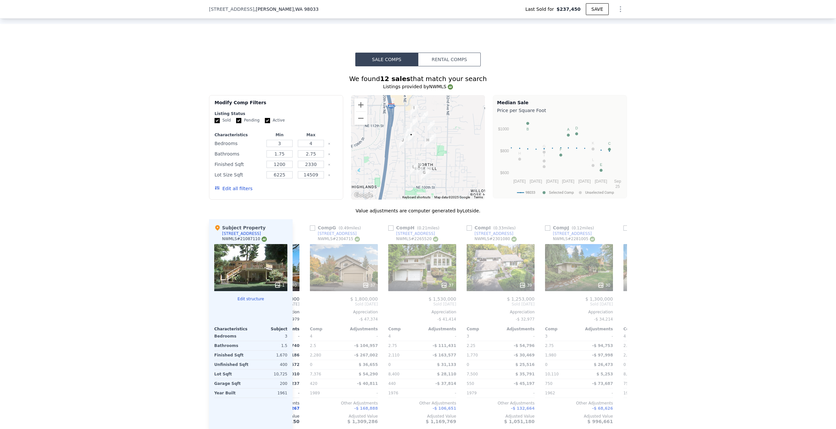
scroll to position [0, 470]
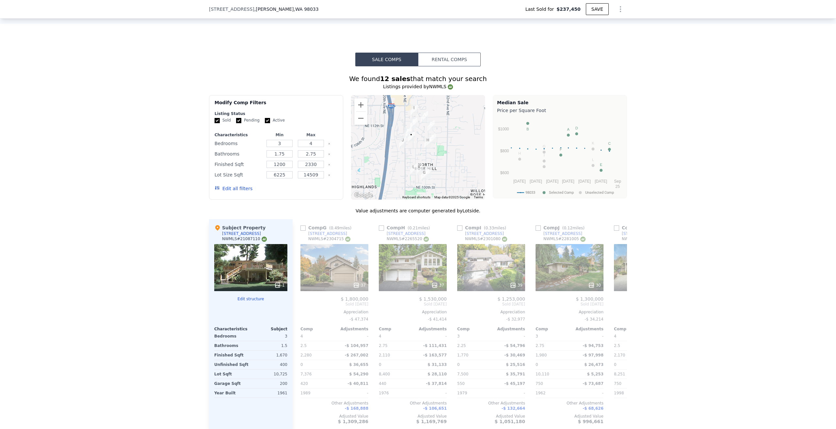
click at [299, 304] on icon at bounding box center [301, 304] width 4 height 7
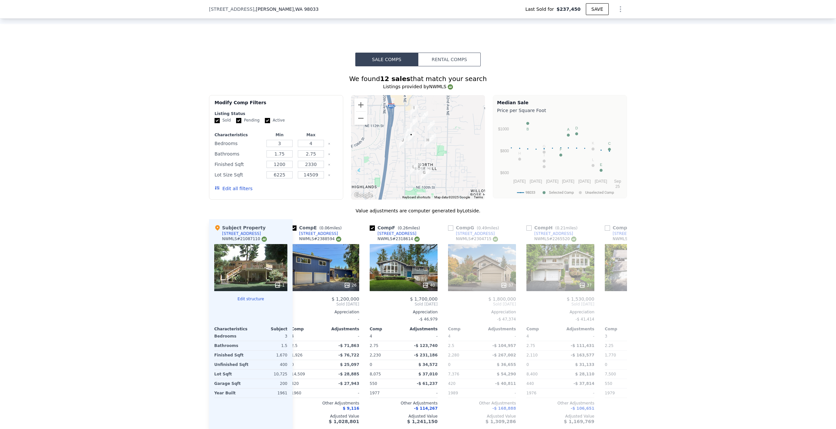
scroll to position [0, 314]
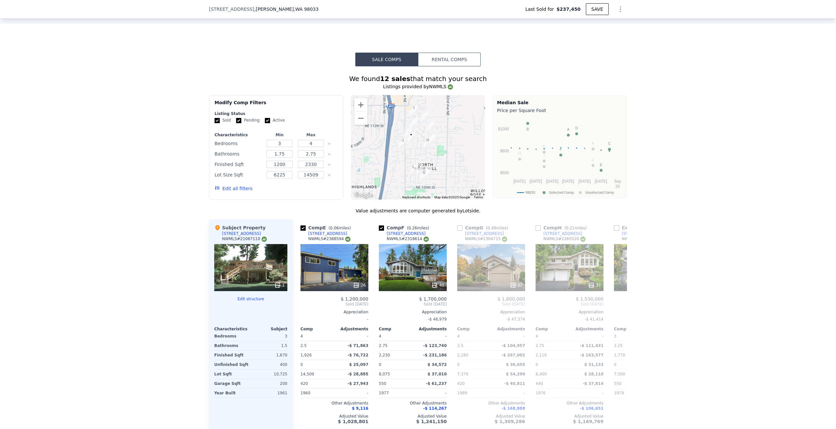
click at [618, 303] on icon at bounding box center [619, 304] width 4 height 7
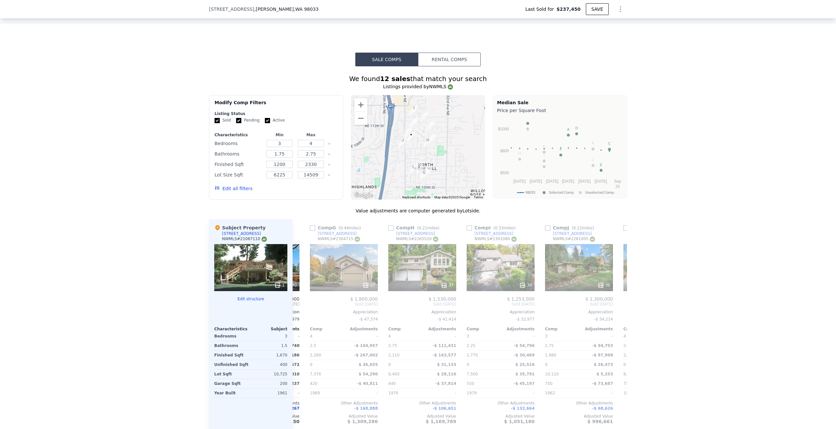
scroll to position [0, 470]
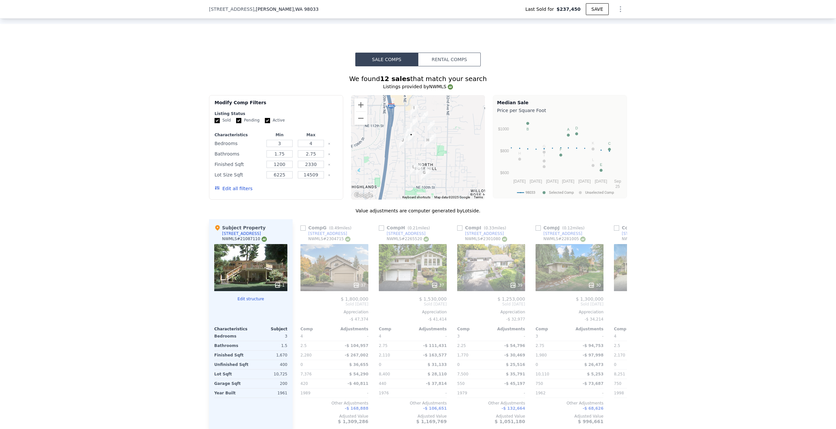
click at [618, 303] on div "Comp A ( 0.29 miles) [STREET_ADDRESS] 24 $ 1,605,000 Sold [DATE] Appreciation -…" at bounding box center [460, 324] width 335 height 210
click at [618, 303] on icon at bounding box center [619, 304] width 4 height 7
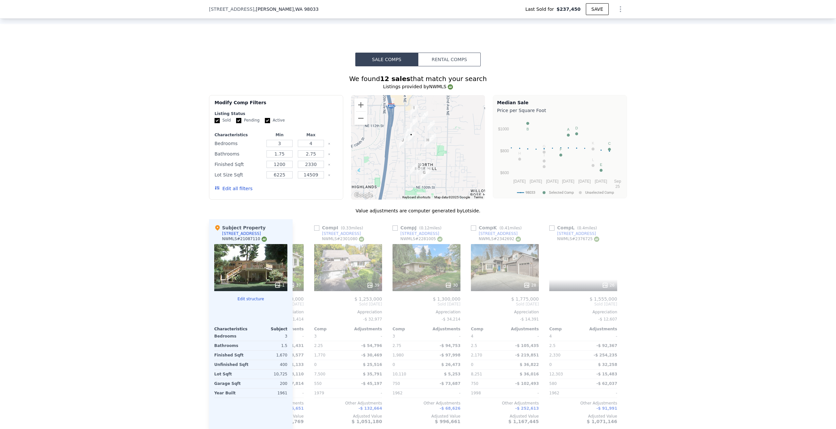
scroll to position [0, 622]
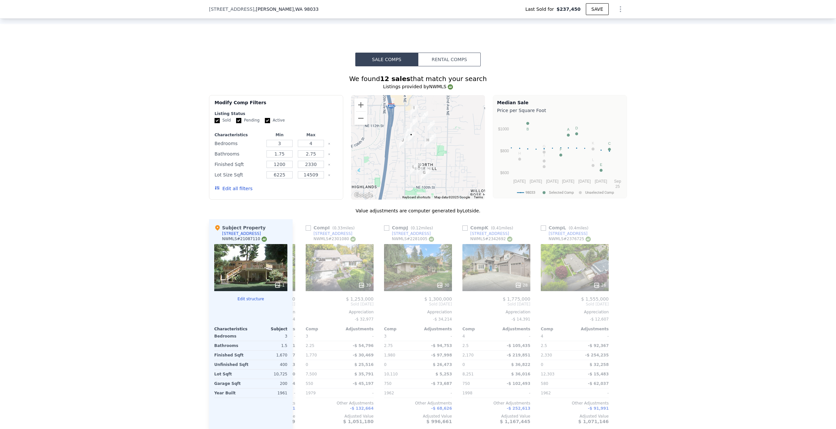
click at [618, 303] on div at bounding box center [622, 324] width 10 height 210
click at [299, 303] on icon at bounding box center [301, 304] width 4 height 7
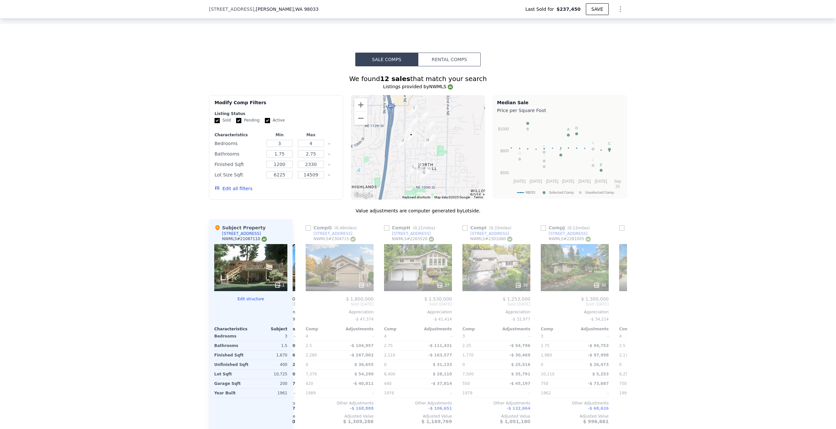
click at [299, 303] on icon at bounding box center [301, 304] width 4 height 7
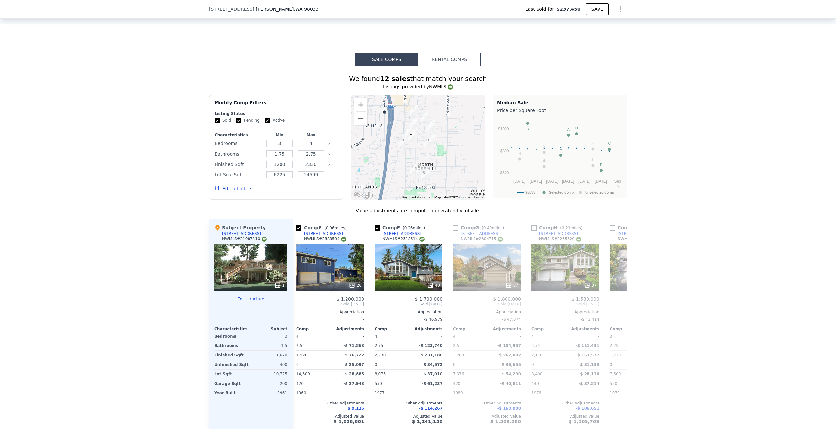
scroll to position [0, 308]
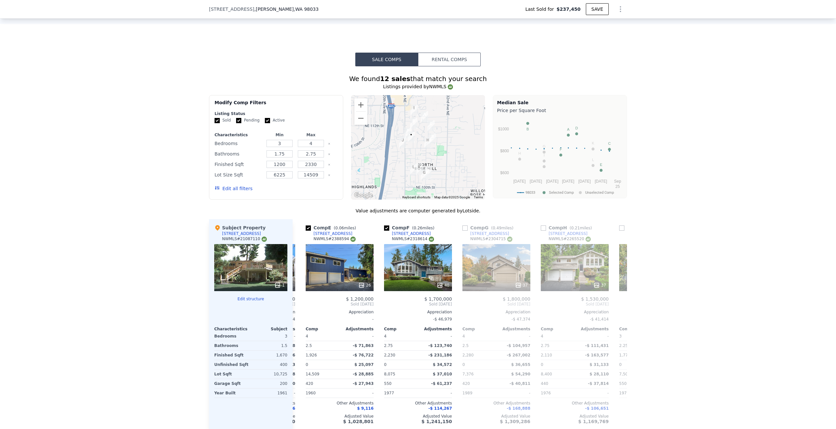
click at [299, 303] on icon at bounding box center [301, 304] width 4 height 7
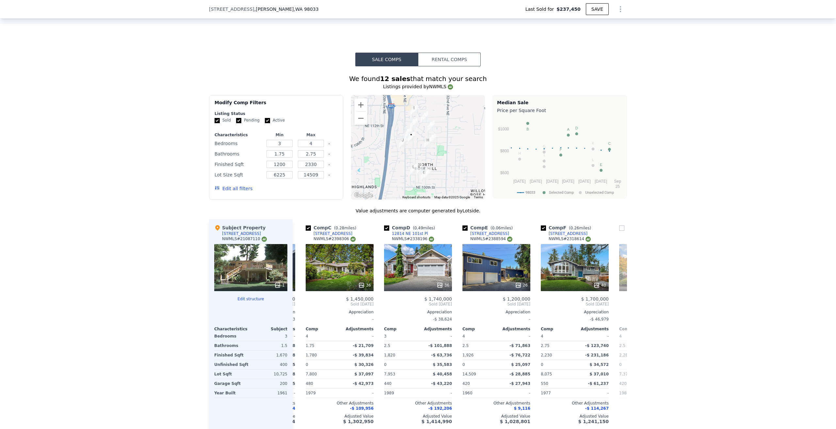
click at [299, 303] on icon at bounding box center [301, 304] width 4 height 7
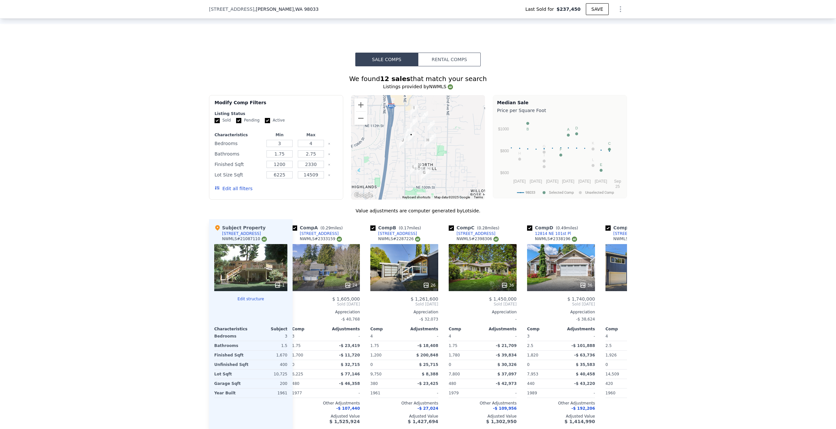
scroll to position [0, 0]
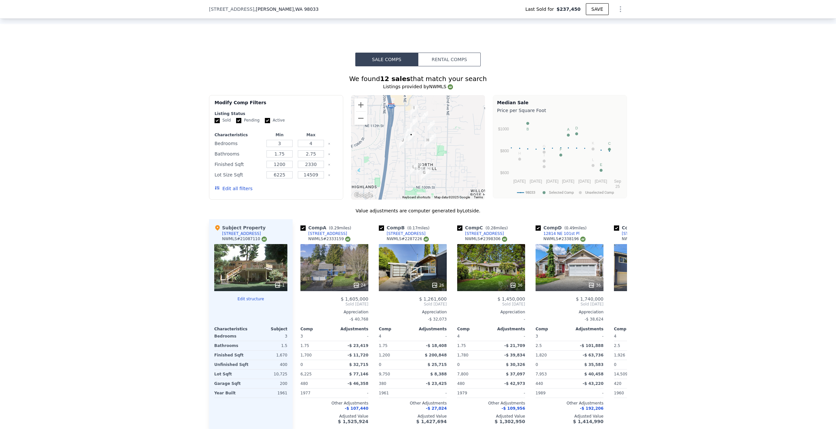
click at [338, 268] on div "24" at bounding box center [335, 267] width 68 height 47
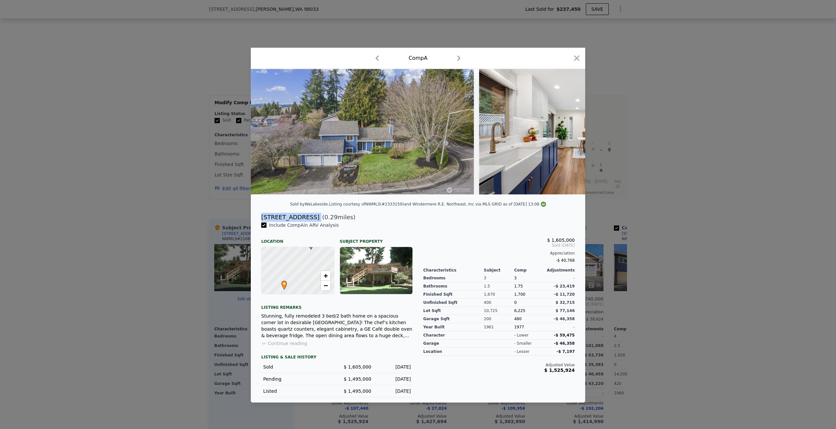
drag, startPoint x: 308, startPoint y: 219, endPoint x: 262, endPoint y: 220, distance: 46.4
click at [262, 220] on div "[STREET_ADDRESS] ( 0.29 miles)" at bounding box center [418, 217] width 324 height 9
copy div "[STREET_ADDRESS]"
